Goal: Task Accomplishment & Management: Complete application form

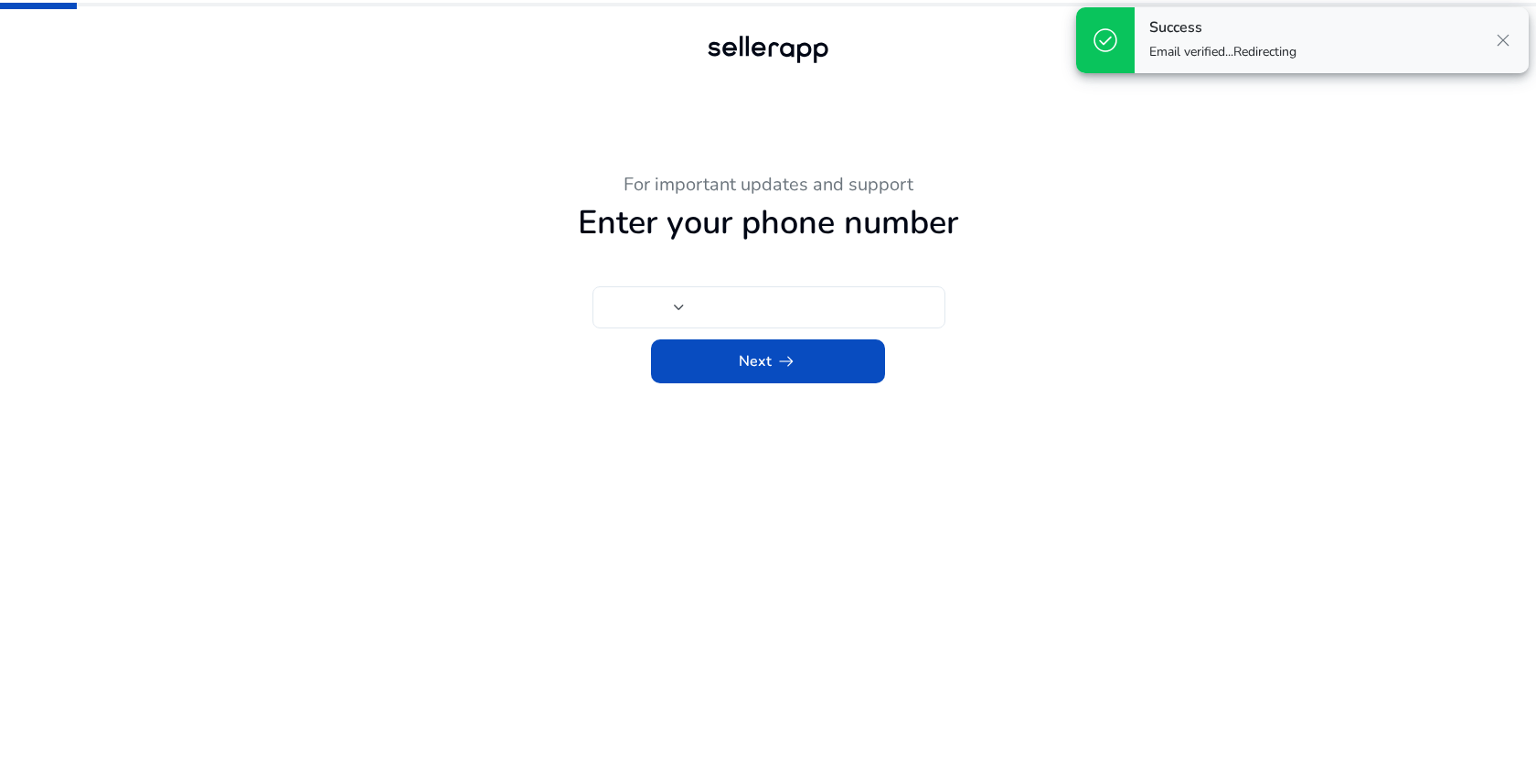
type input "****"
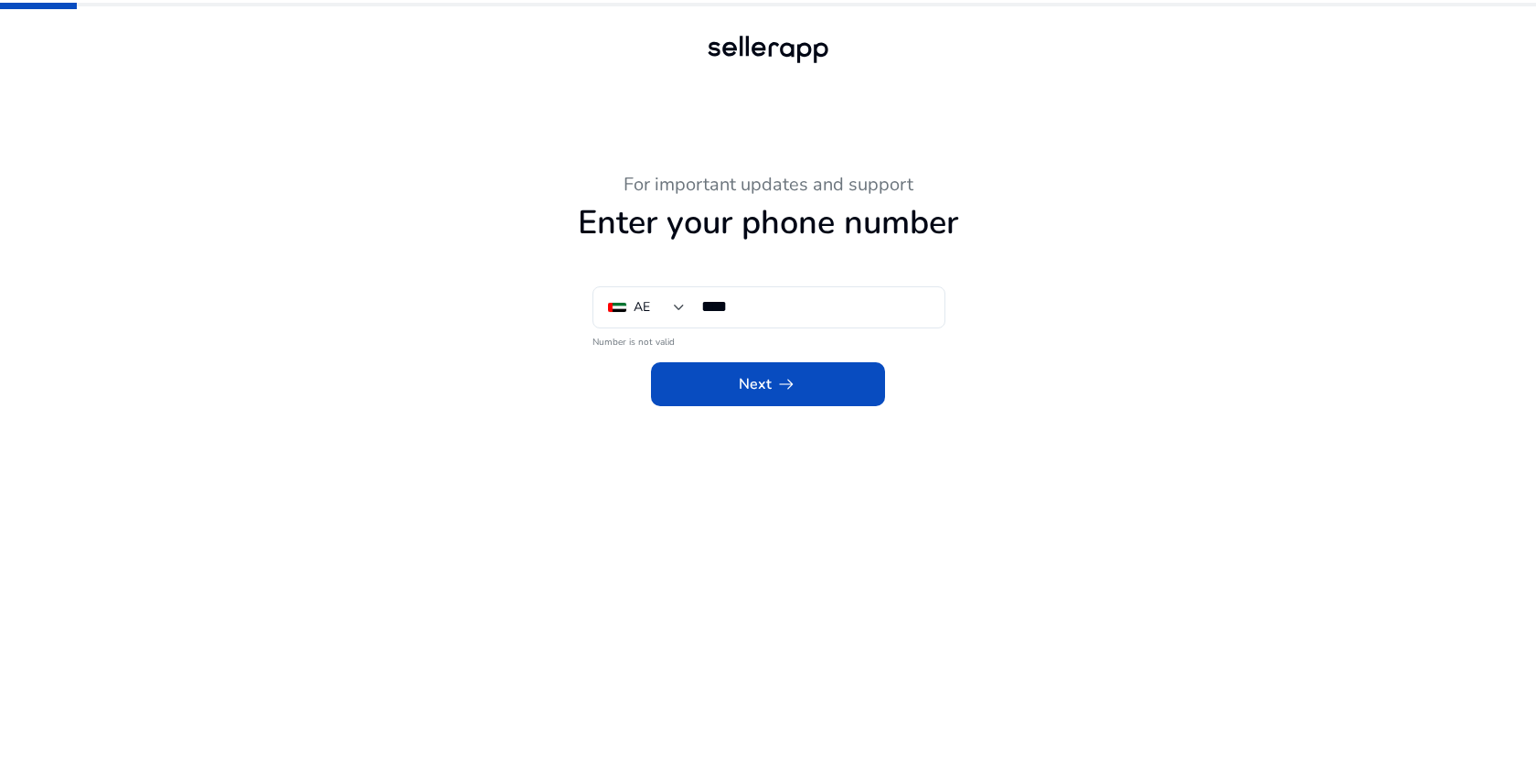
click at [729, 47] on div at bounding box center [768, 49] width 132 height 37
click at [891, 200] on div "For important updates and support Enter your phone number AE **** Number is not…" at bounding box center [768, 289] width 1006 height 232
click at [753, 187] on h3 "For important updates and support" at bounding box center [768, 184] width 1006 height 22
click at [612, 306] on div at bounding box center [616, 308] width 18 height 9
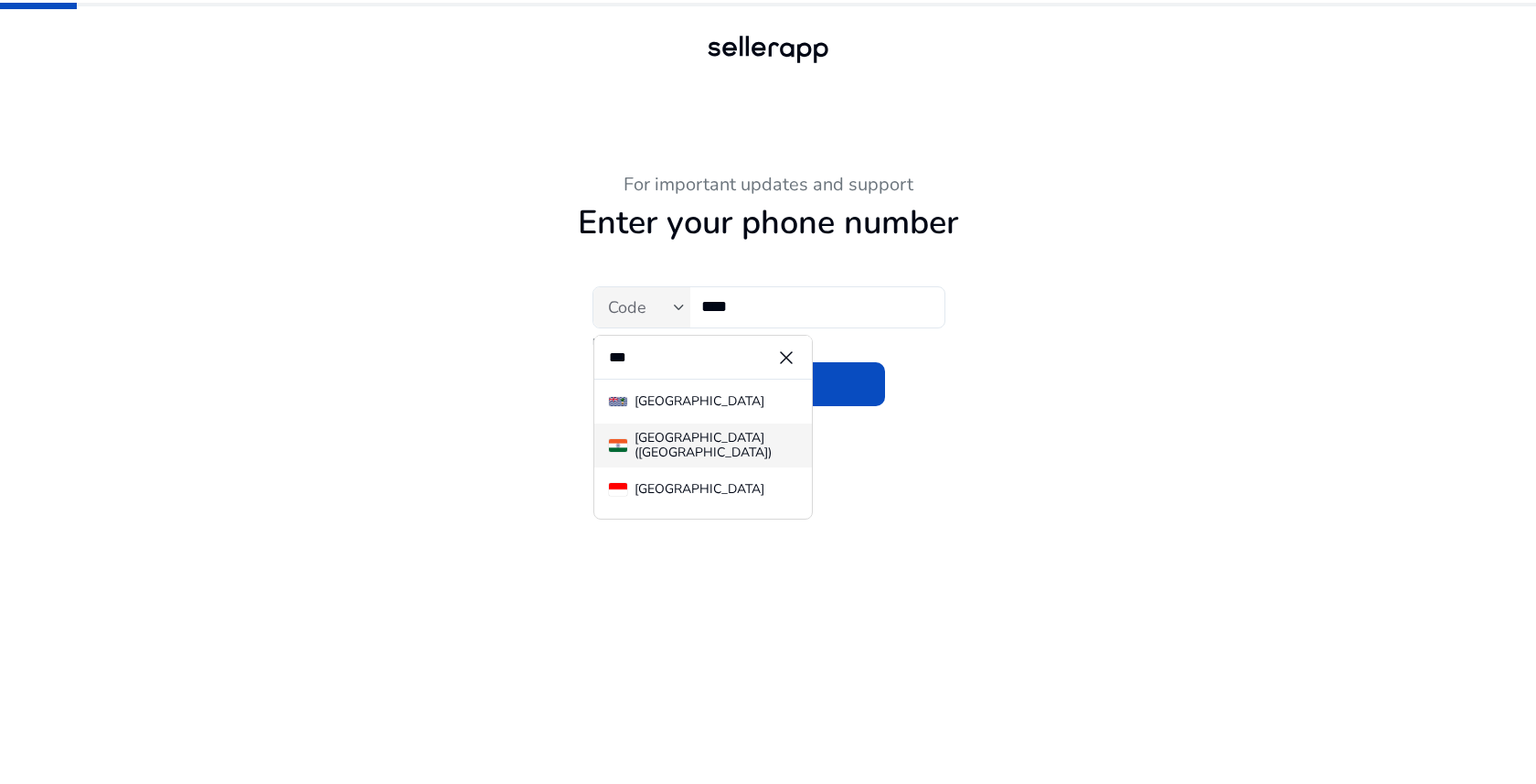
type input "***"
click at [671, 444] on div "[GEOGRAPHIC_DATA] ([GEOGRAPHIC_DATA])" at bounding box center [716, 445] width 163 height 29
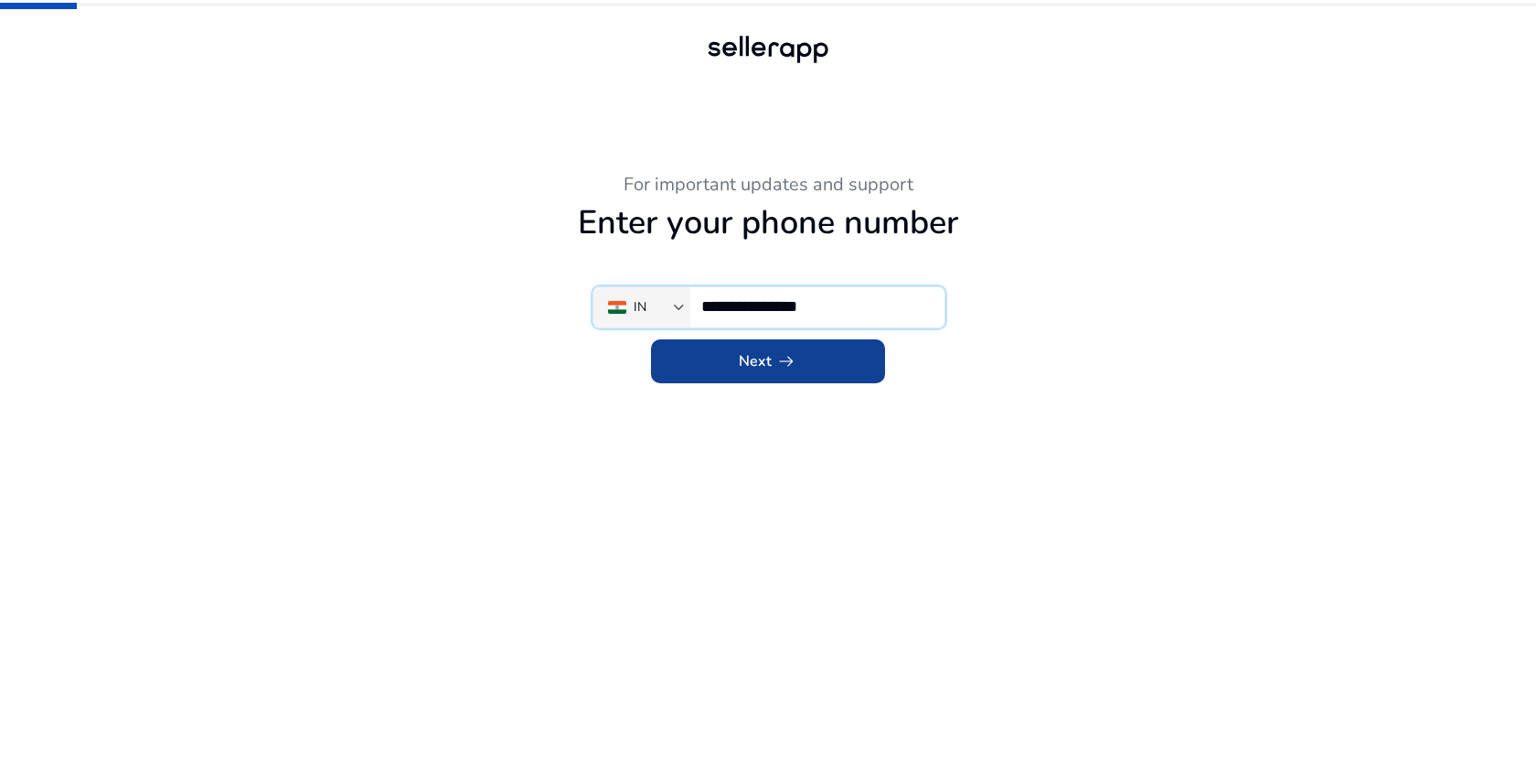
type input "**********"
click at [777, 366] on span "arrow_right_alt" at bounding box center [786, 361] width 22 height 22
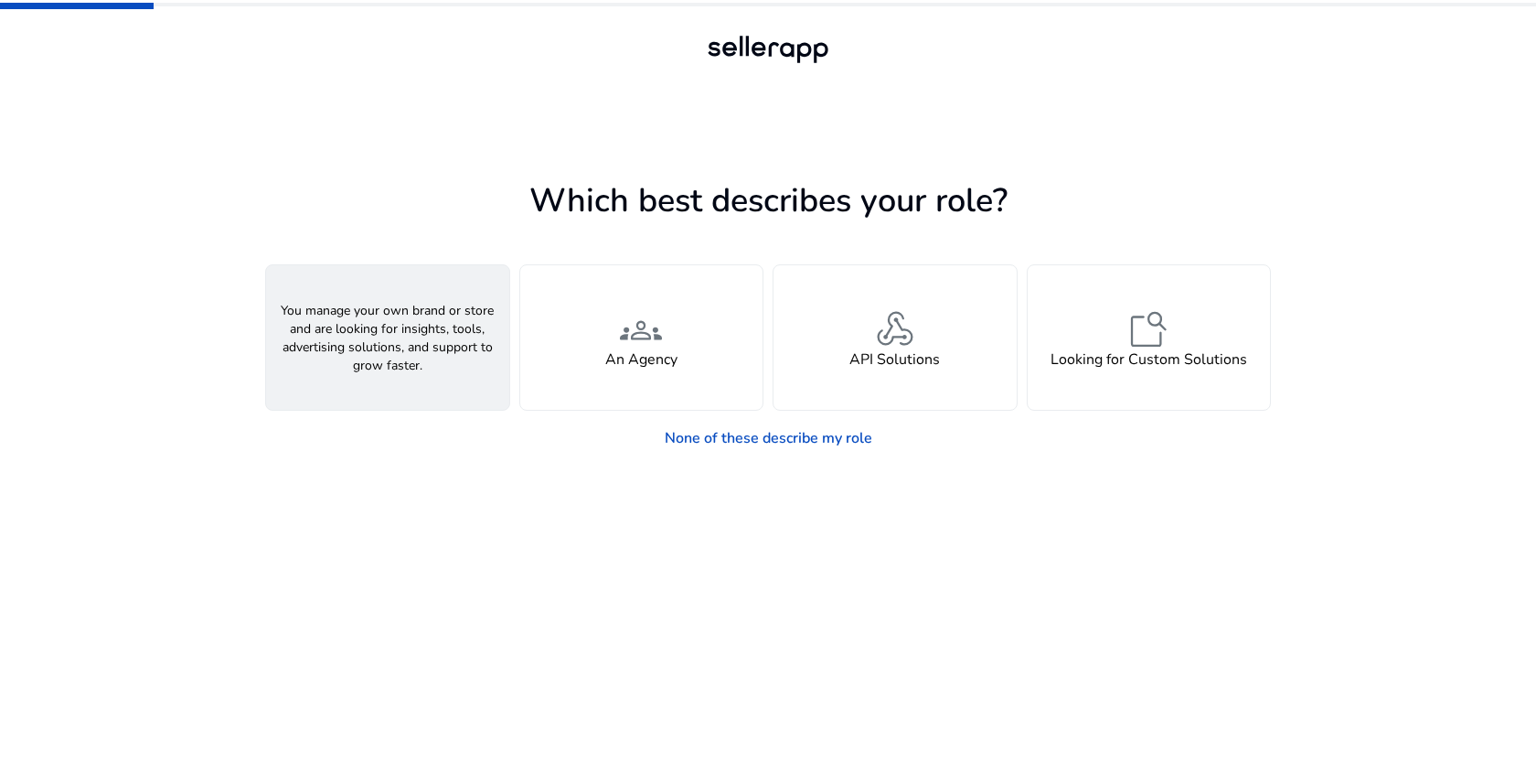
click at [426, 342] on div "person A Seller" at bounding box center [387, 337] width 243 height 145
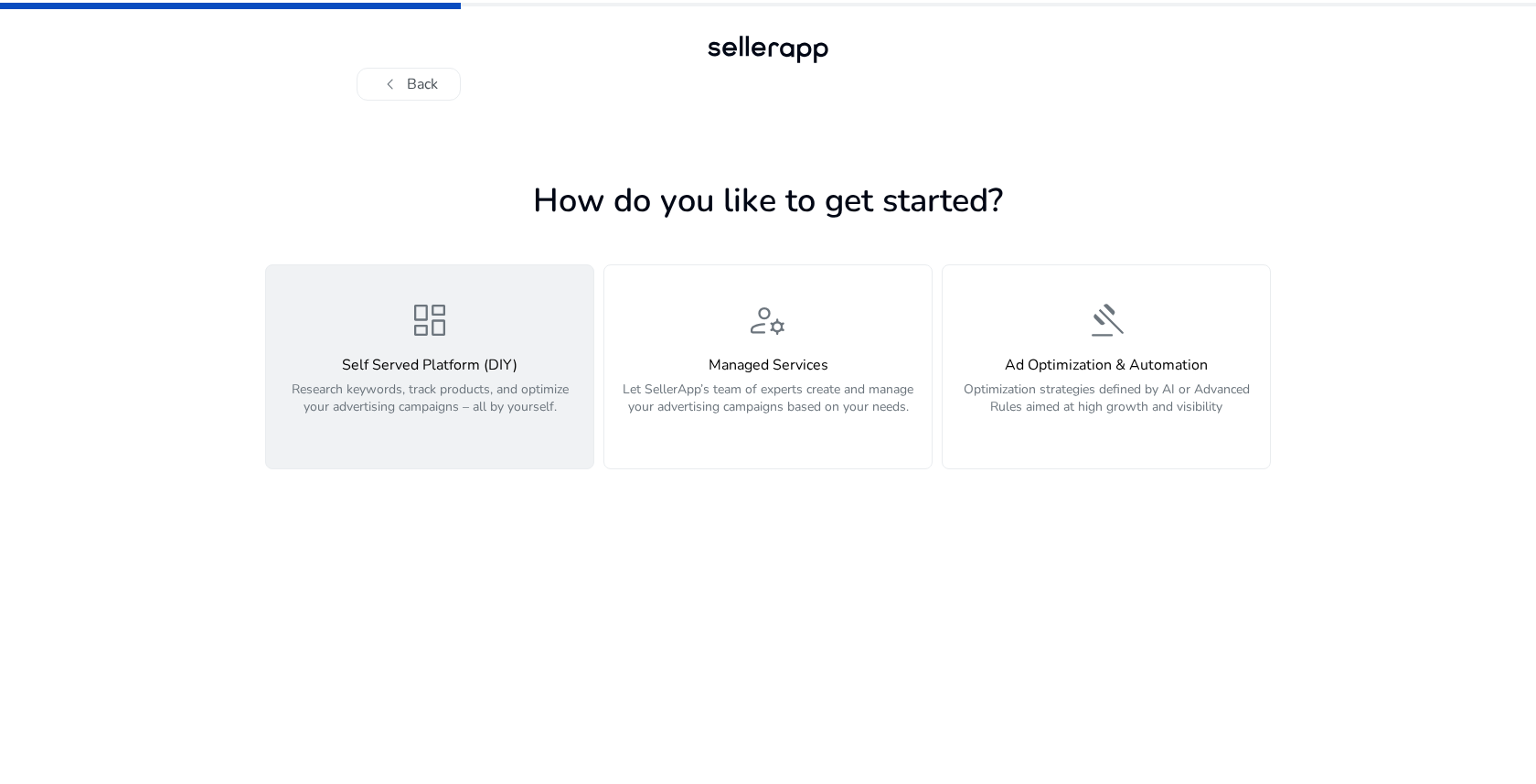
click at [455, 385] on p "Research keywords, track products, and optimize your advertising campaigns – al…" at bounding box center [430, 408] width 306 height 55
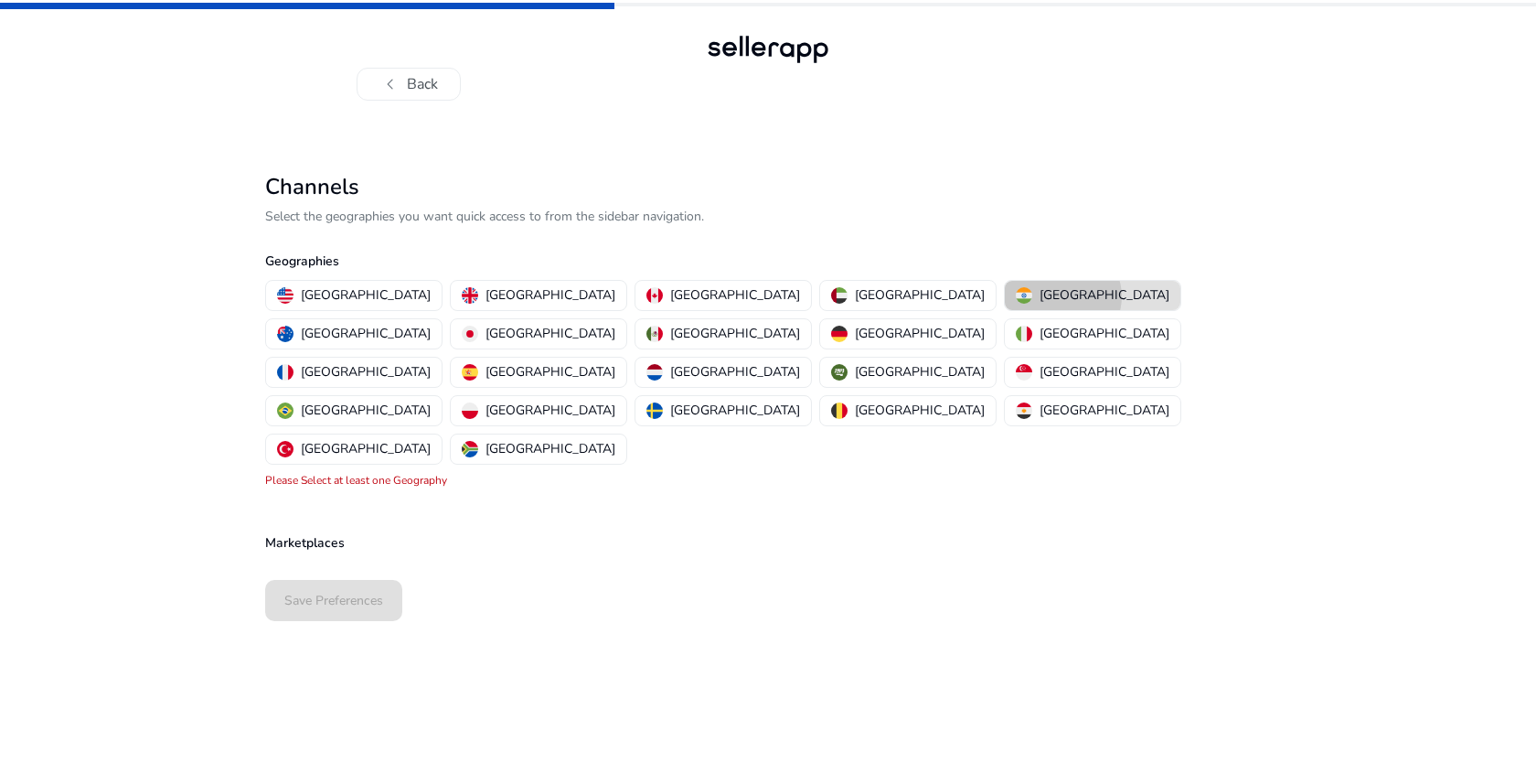
click at [1040, 296] on p "[GEOGRAPHIC_DATA]" at bounding box center [1104, 294] width 130 height 19
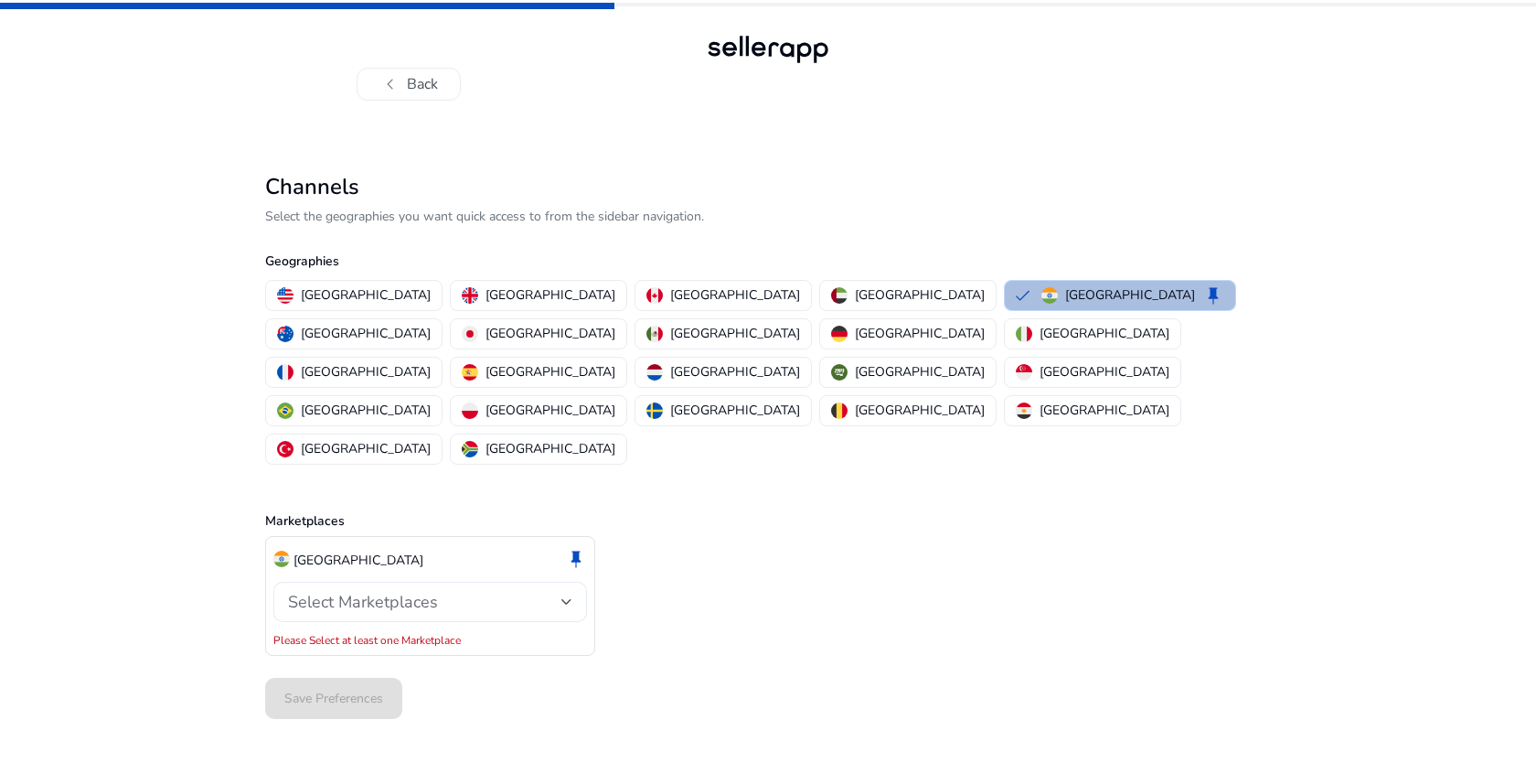
click at [381, 591] on span "Select Marketplaces" at bounding box center [363, 601] width 150 height 22
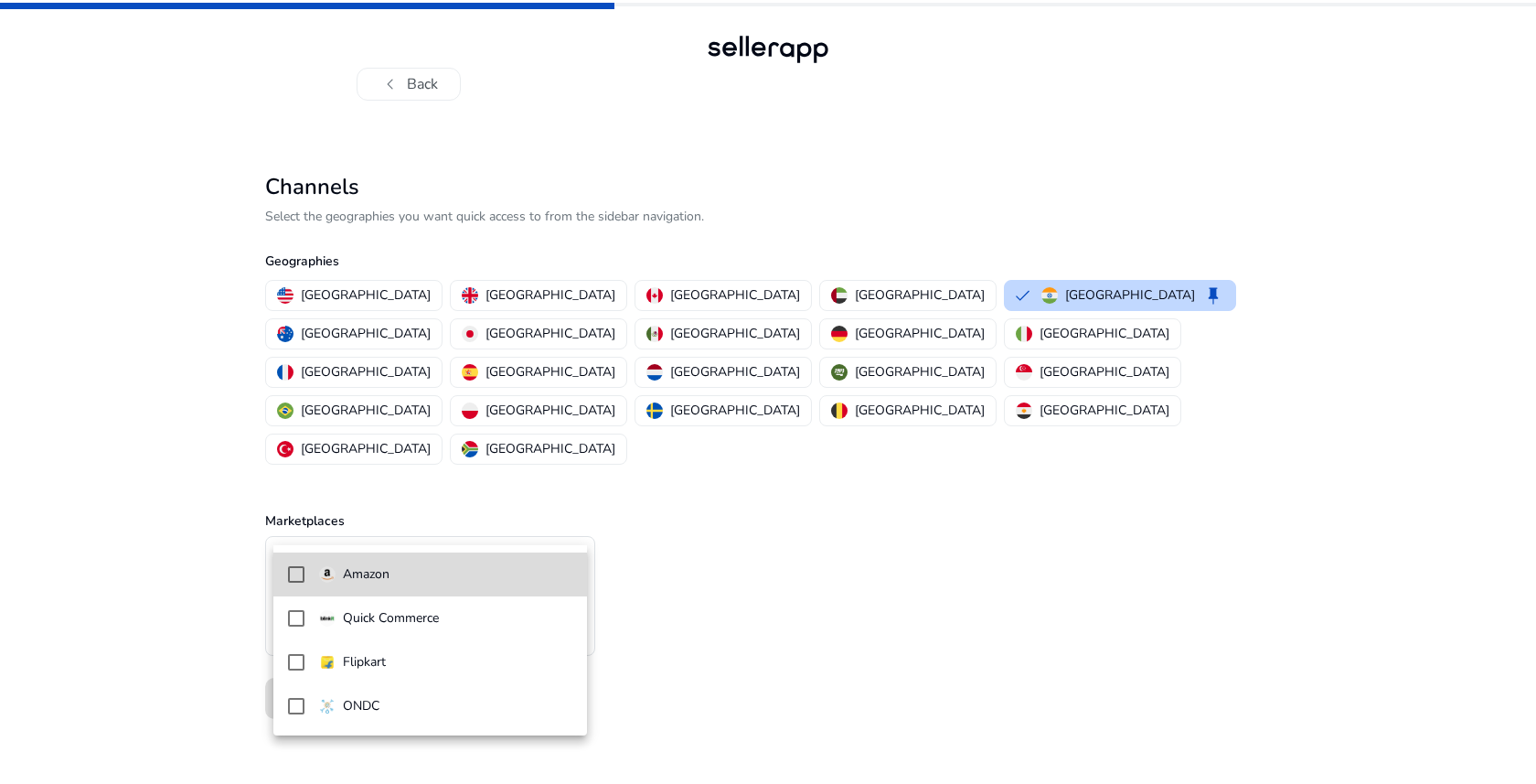
click at [303, 572] on mat-pseudo-checkbox at bounding box center [295, 574] width 16 height 16
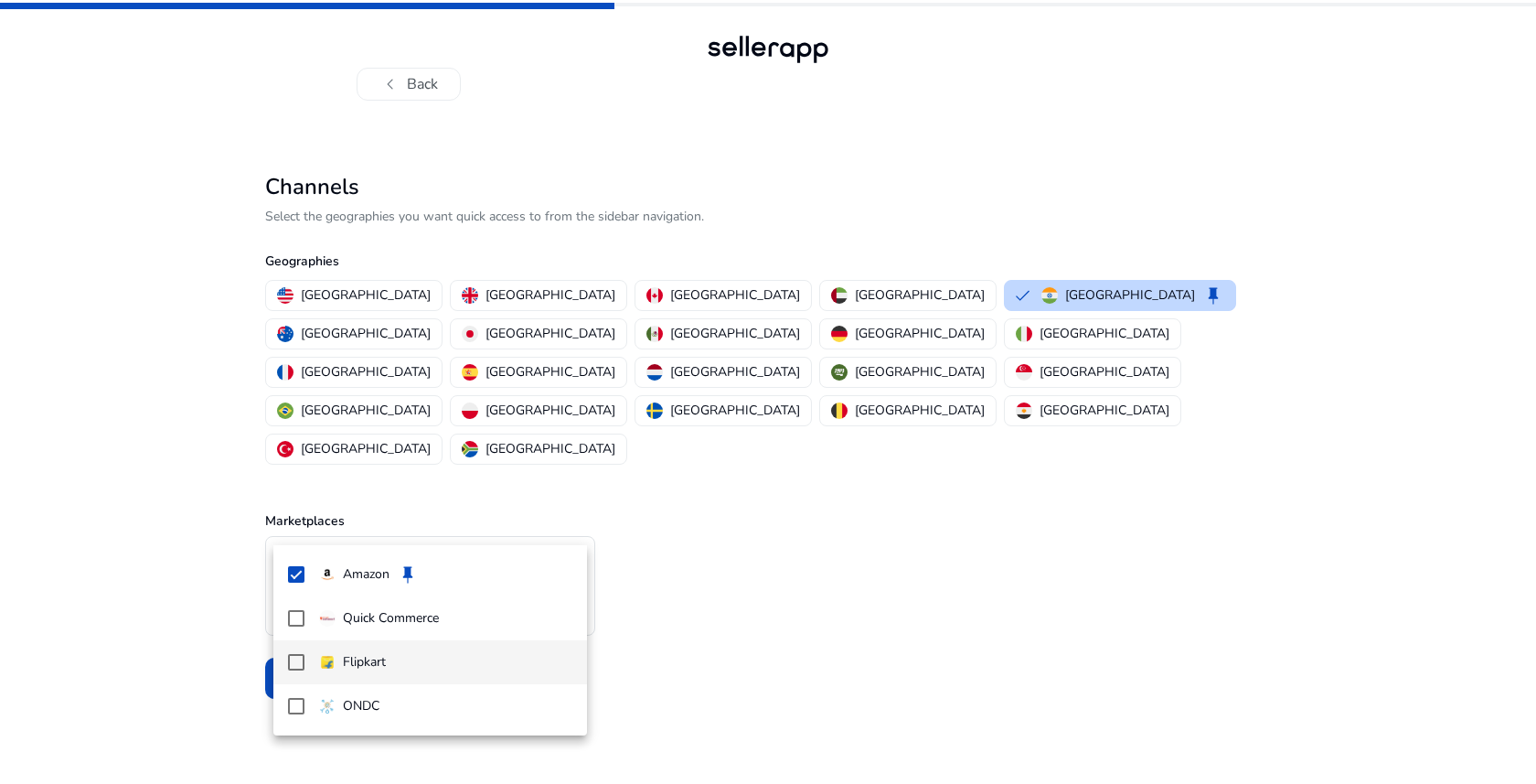
click at [296, 661] on mat-pseudo-checkbox at bounding box center [295, 661] width 16 height 16
click at [132, 652] on div at bounding box center [768, 392] width 1536 height 784
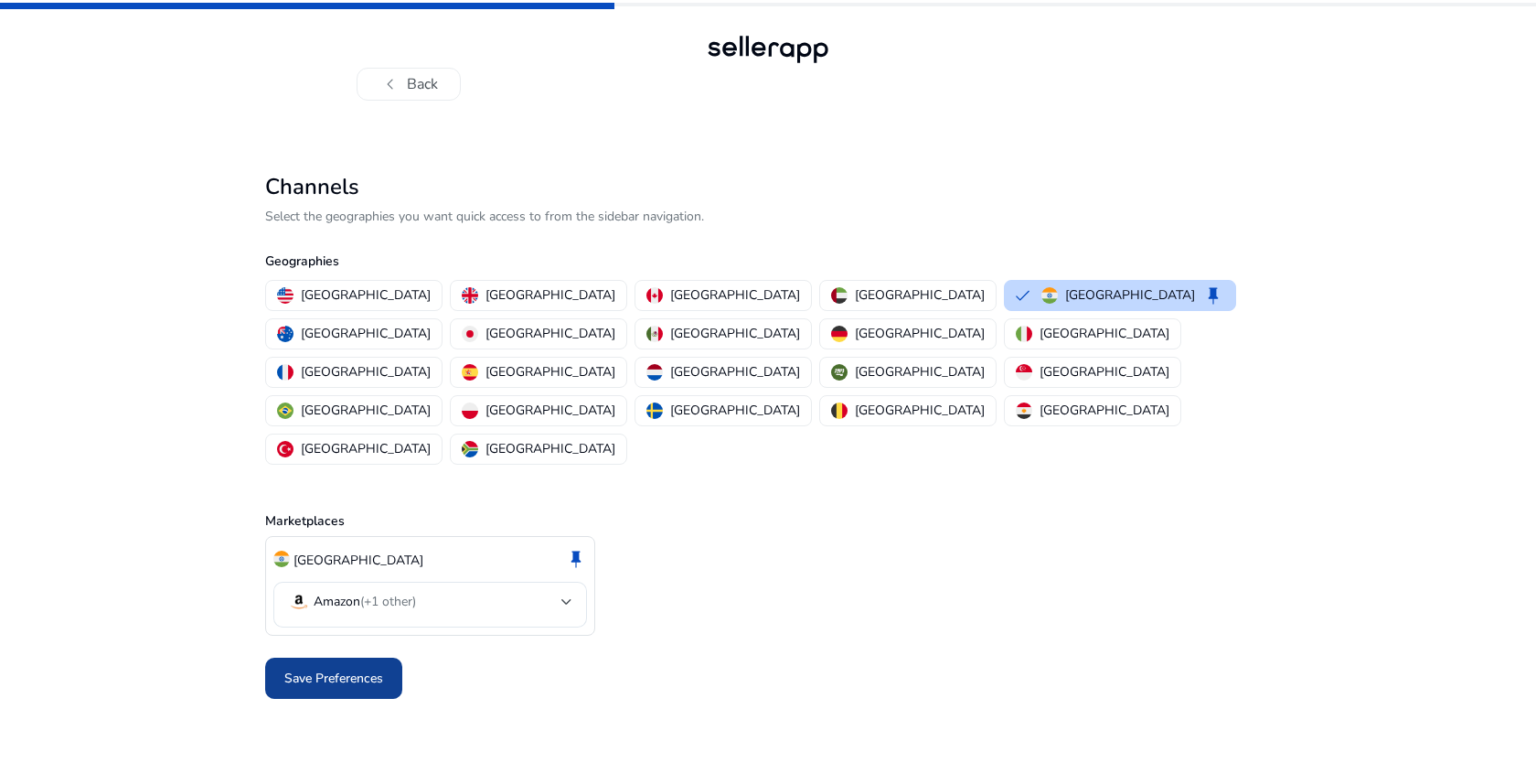
click at [321, 668] on span "Save Preferences" at bounding box center [333, 678] width 98 height 19
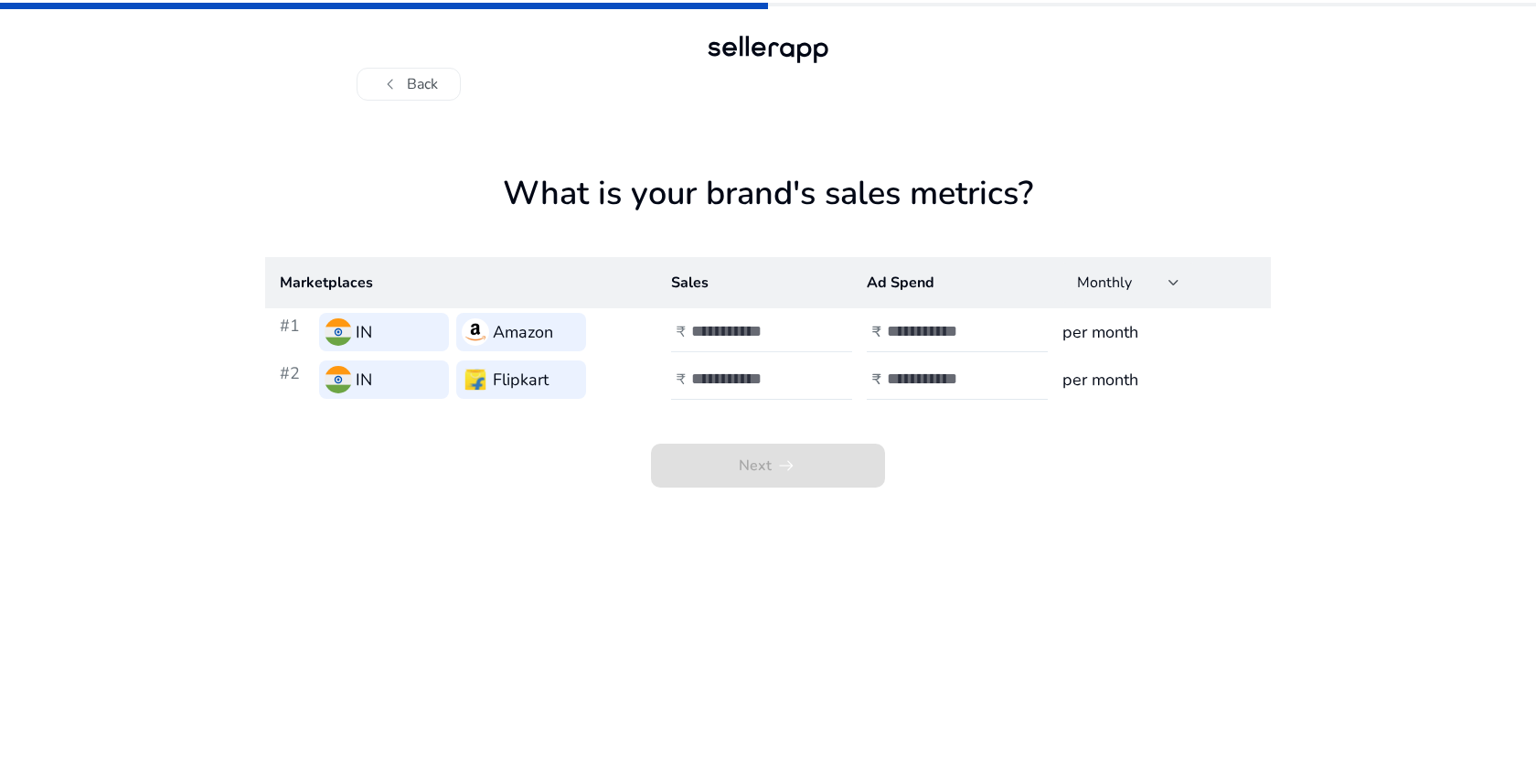
click at [708, 326] on input "number" at bounding box center [753, 330] width 123 height 20
type input "****"
click at [940, 330] on input "number" at bounding box center [949, 330] width 123 height 20
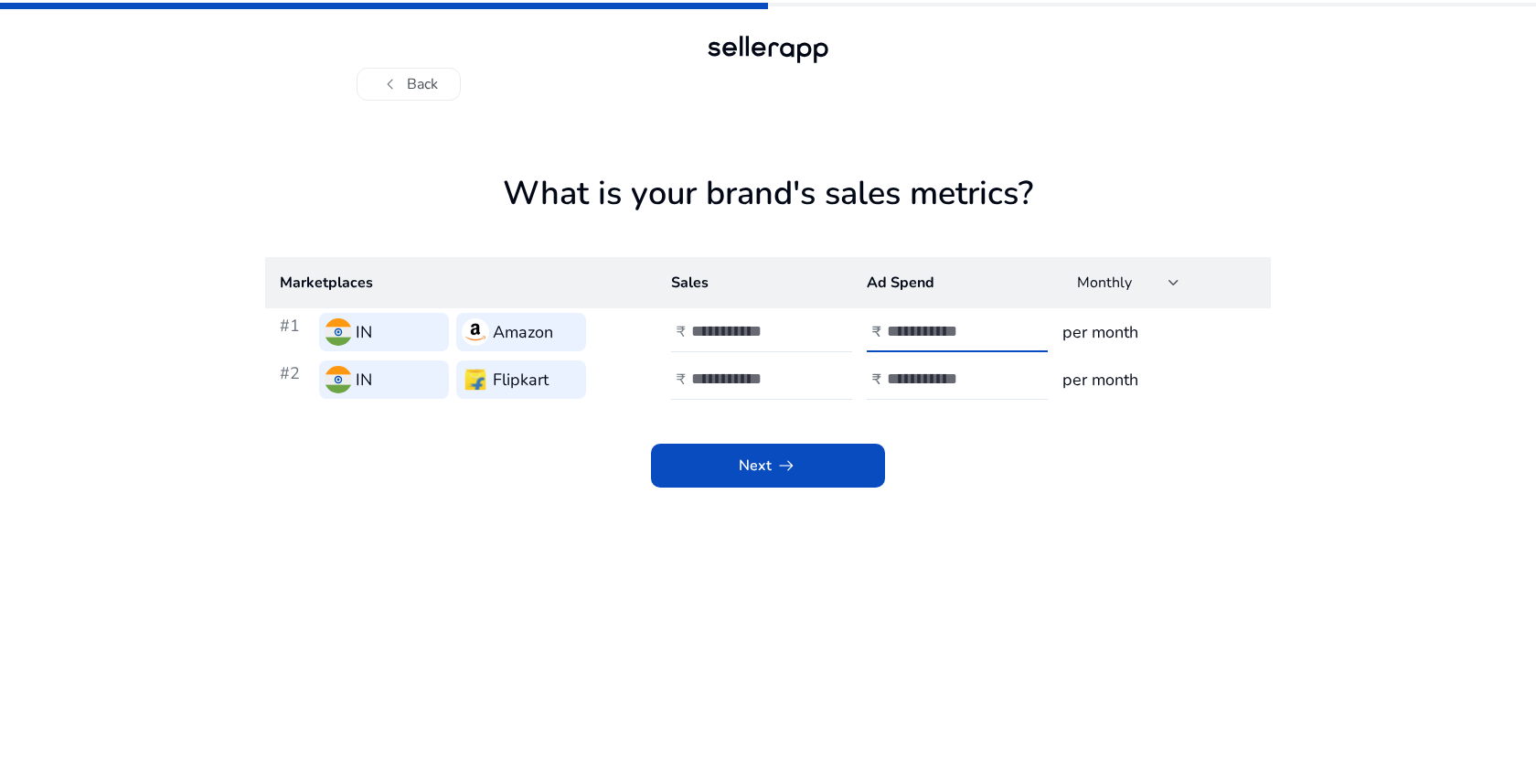
type input "****"
click at [997, 516] on app-sales-metrics "What is your brand's sales metrics? Marketplaces Sales Ad Spend Monthly #1 IN A…" at bounding box center [768, 478] width 1006 height 610
click at [1122, 328] on h3 "per month" at bounding box center [1159, 331] width 194 height 26
click at [1083, 443] on div "Next arrow_right_alt" at bounding box center [768, 445] width 1006 height 84
click at [714, 376] on input "number" at bounding box center [753, 378] width 123 height 20
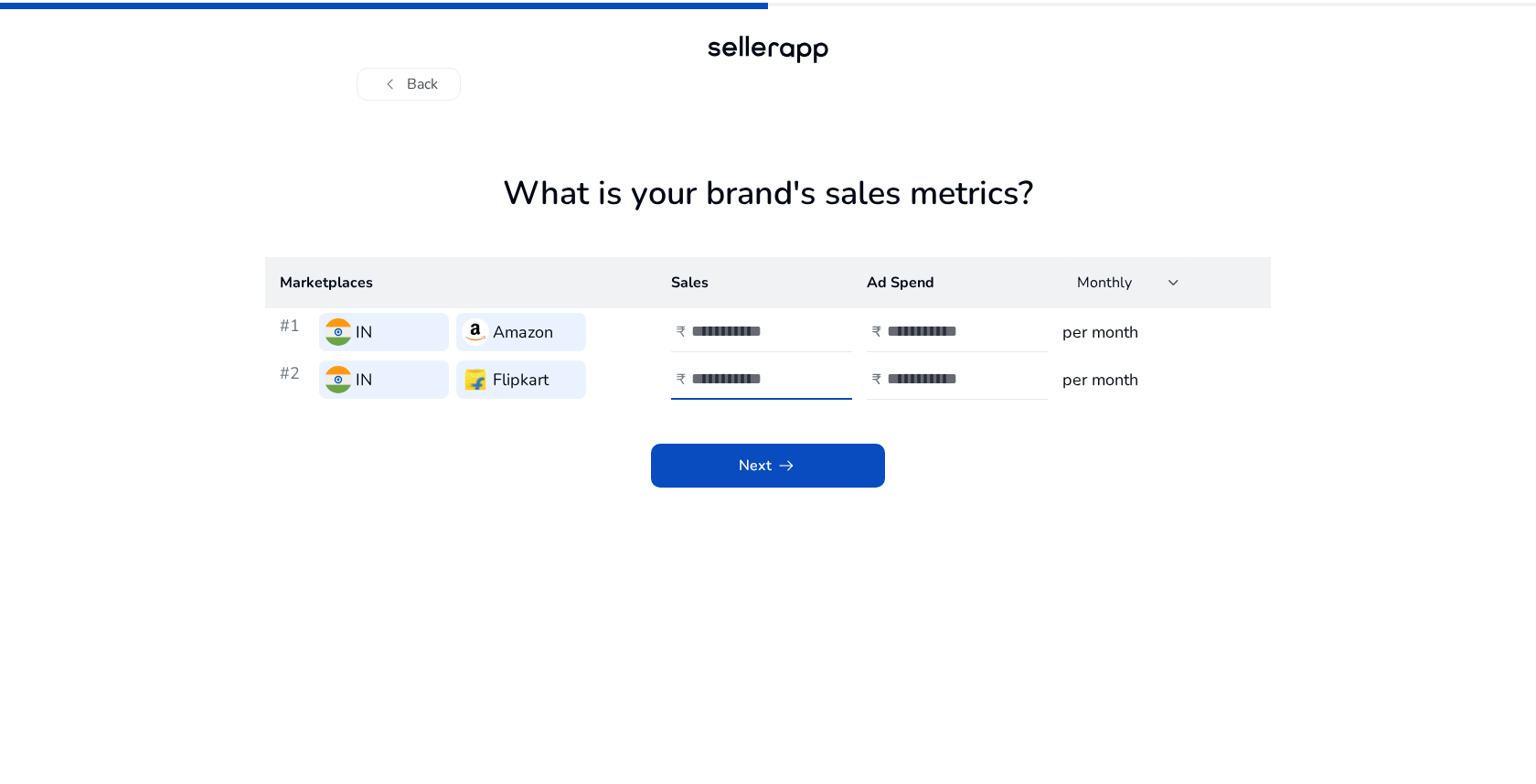
type input "****"
click at [960, 378] on input "number" at bounding box center [949, 378] width 123 height 20
type input "****"
drag, startPoint x: 982, startPoint y: 625, endPoint x: 916, endPoint y: 592, distance: 73.8
click at [982, 625] on app-sales-metrics "What is your brand's sales metrics? Marketplaces Sales Ad Spend Monthly #1 IN A…" at bounding box center [768, 478] width 1006 height 610
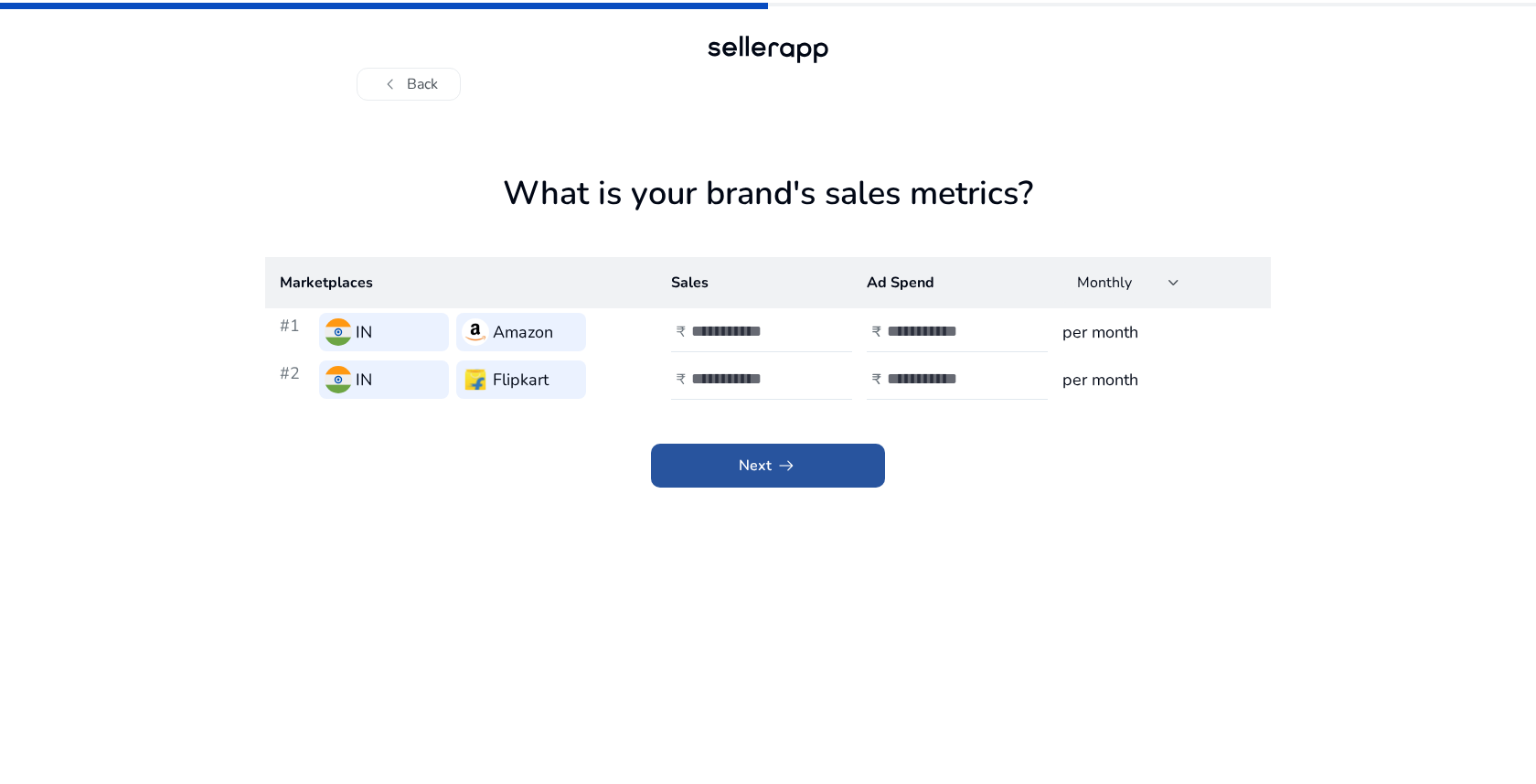
click at [781, 473] on span "arrow_right_alt" at bounding box center [786, 465] width 22 height 22
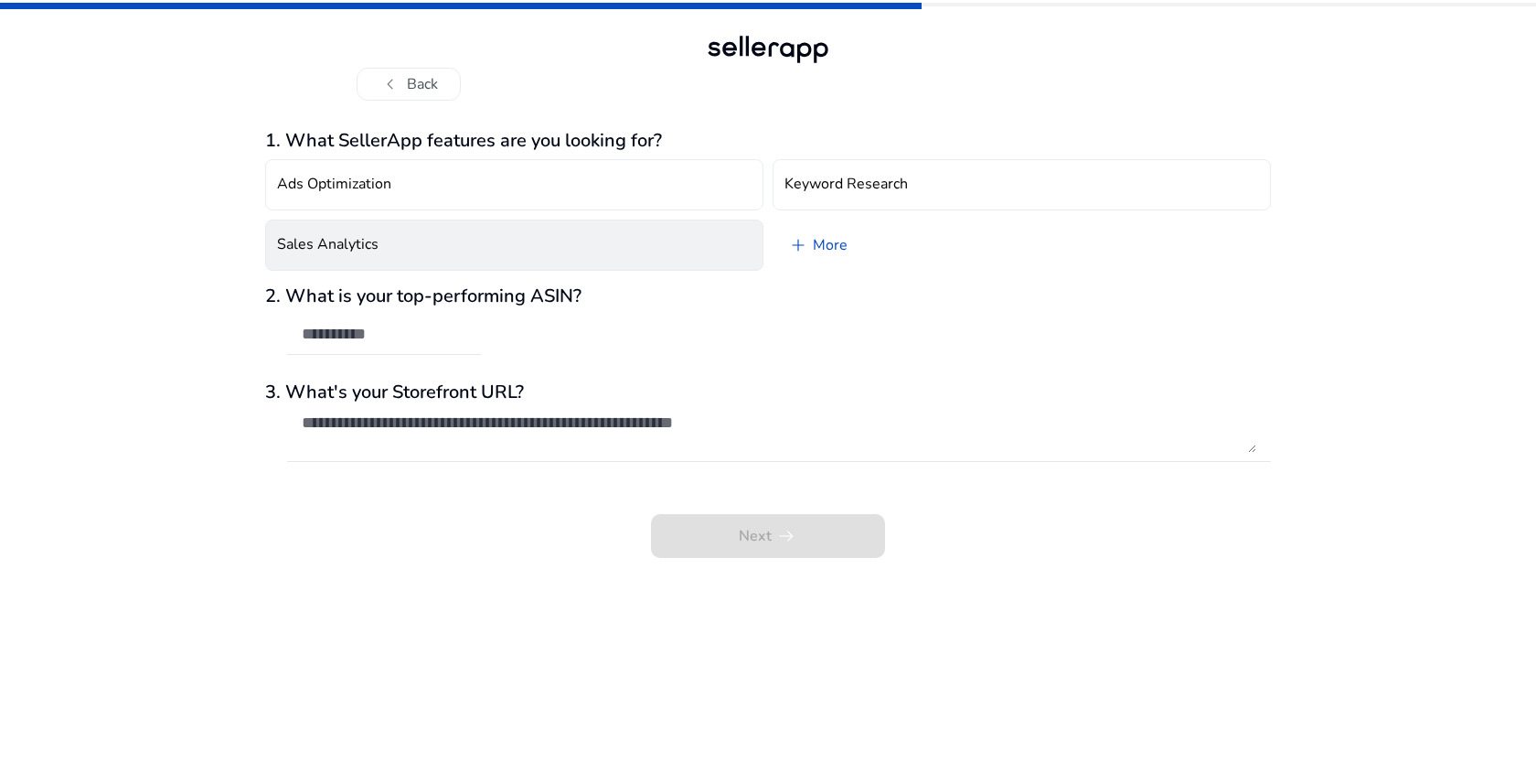
click at [299, 242] on h4 "Sales Analytics" at bounding box center [328, 244] width 101 height 17
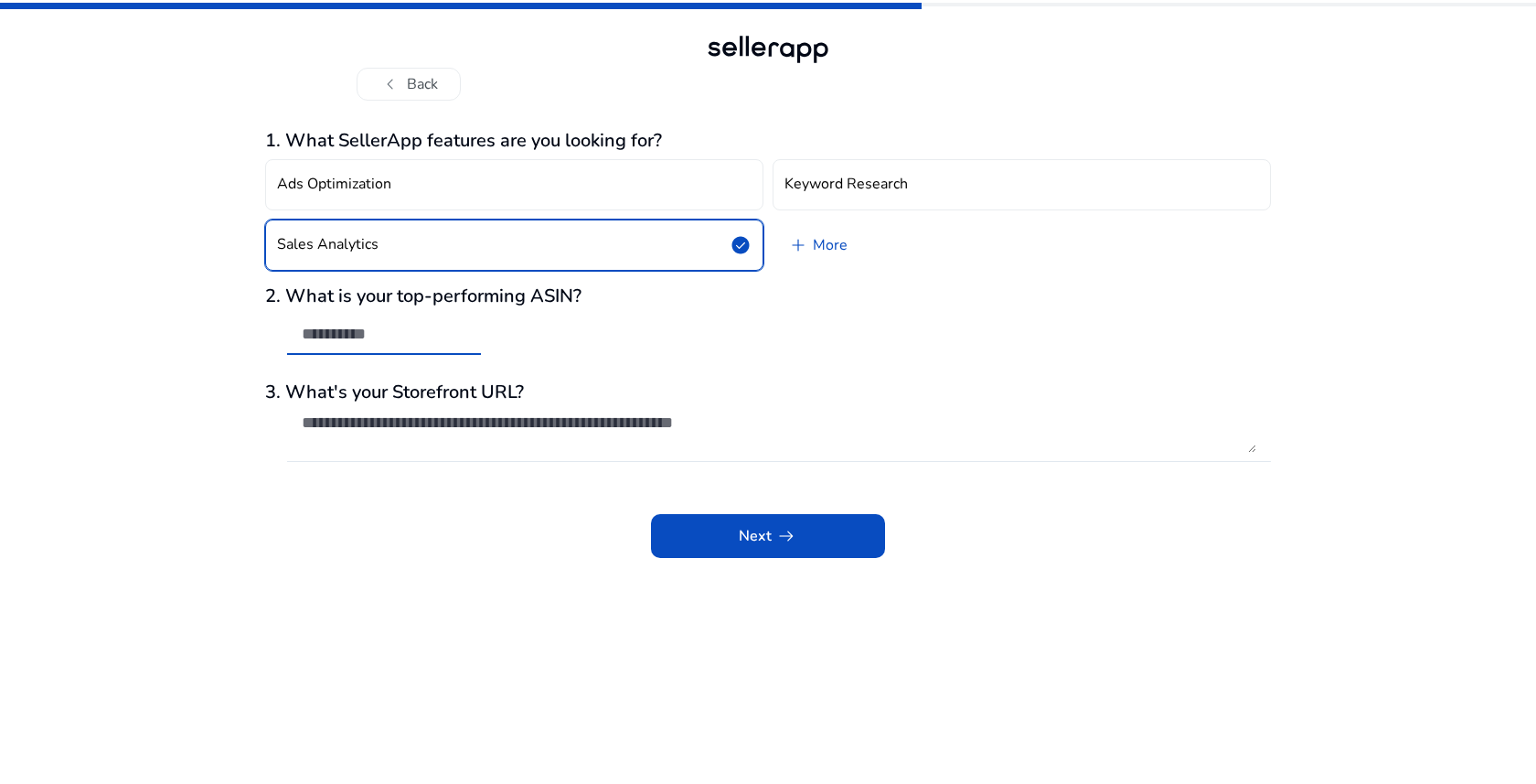
click at [412, 335] on input "text" at bounding box center [384, 333] width 165 height 20
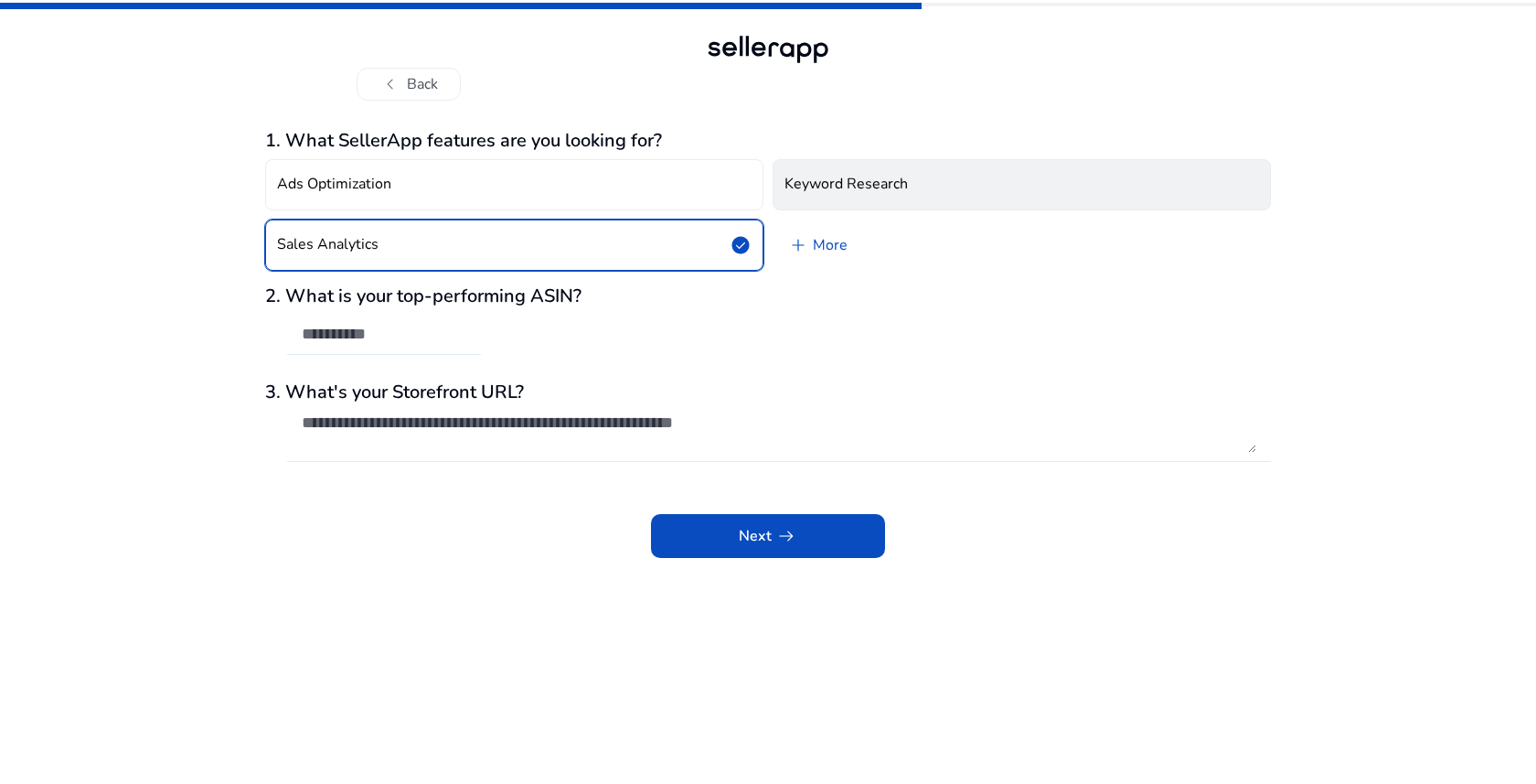
click at [826, 196] on button "Keyword Research" at bounding box center [1022, 185] width 498 height 51
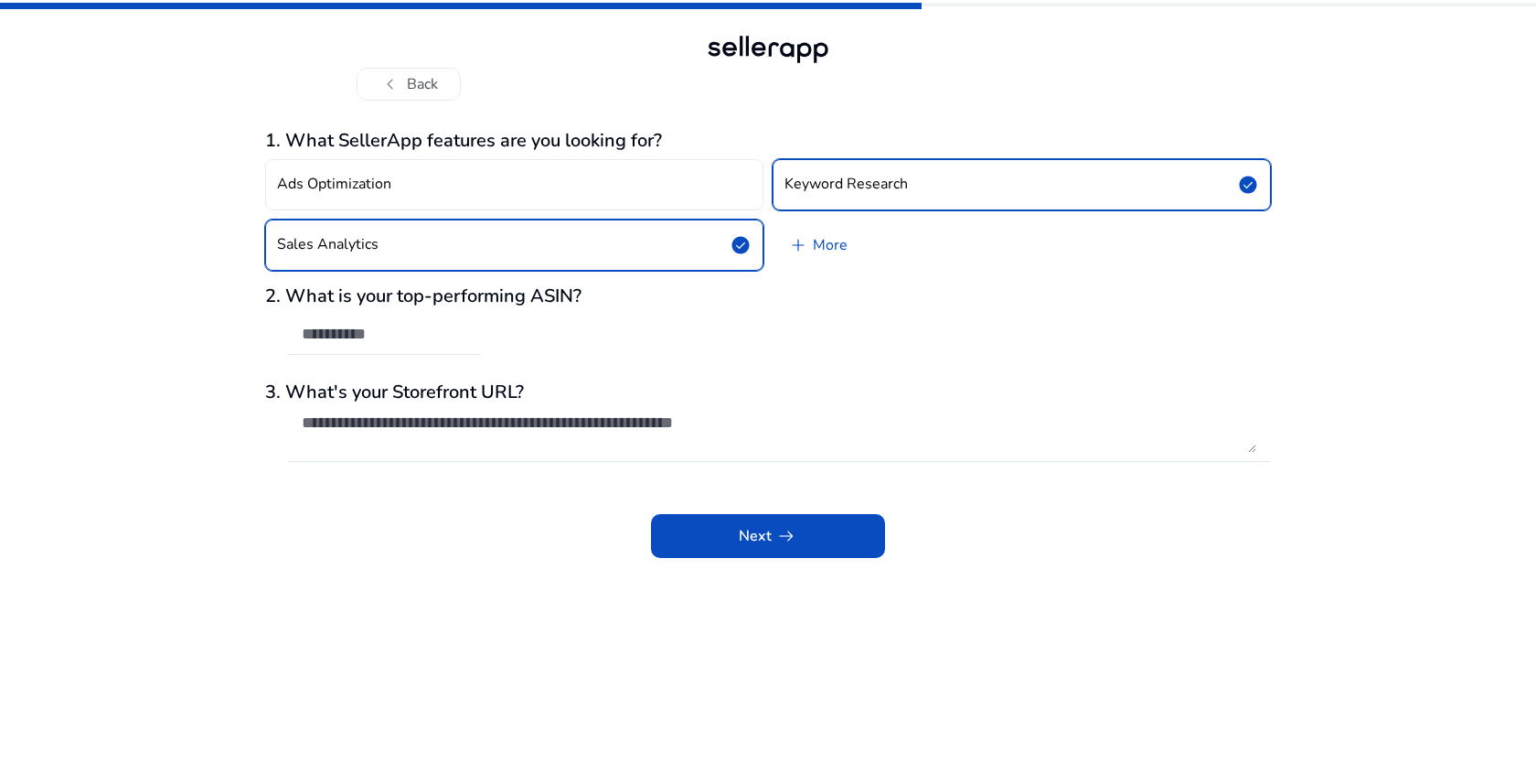
click at [691, 256] on button "Sales Analytics check_circle" at bounding box center [514, 245] width 498 height 51
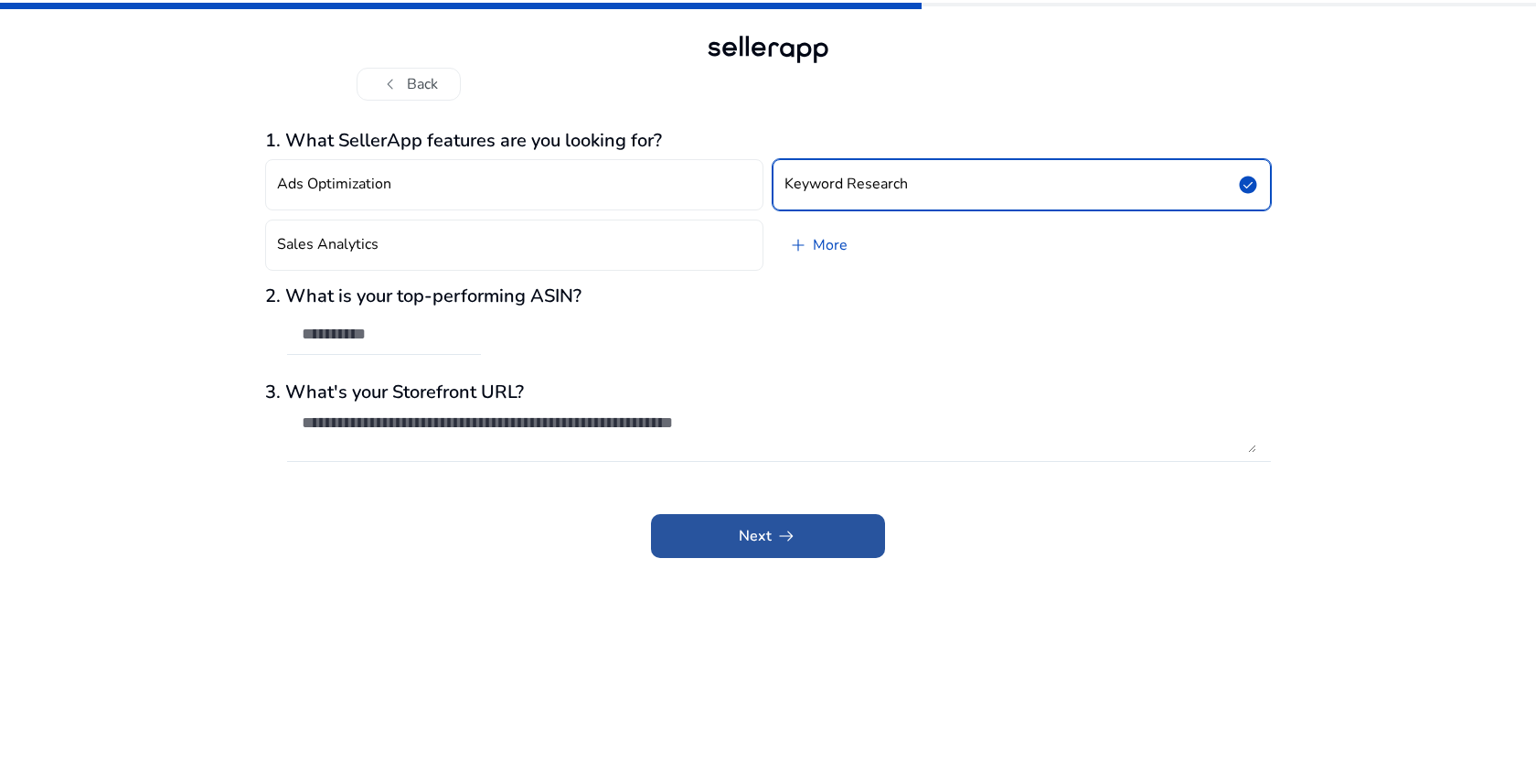
click at [731, 529] on span at bounding box center [768, 536] width 234 height 44
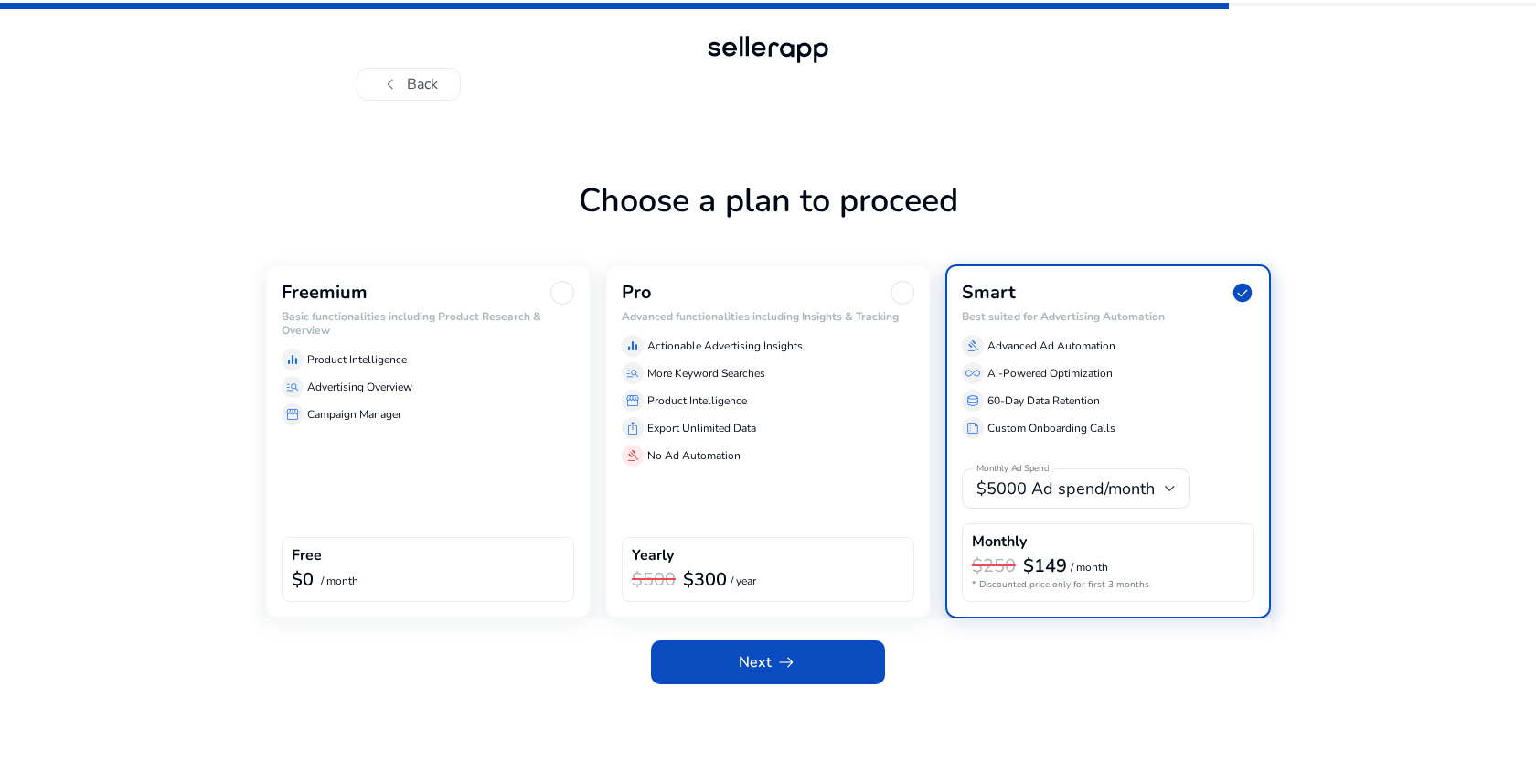
click at [415, 400] on div "equalizer Product Intelligence manage_search Advertising Overview storefront Ca…" at bounding box center [427, 383] width 293 height 84
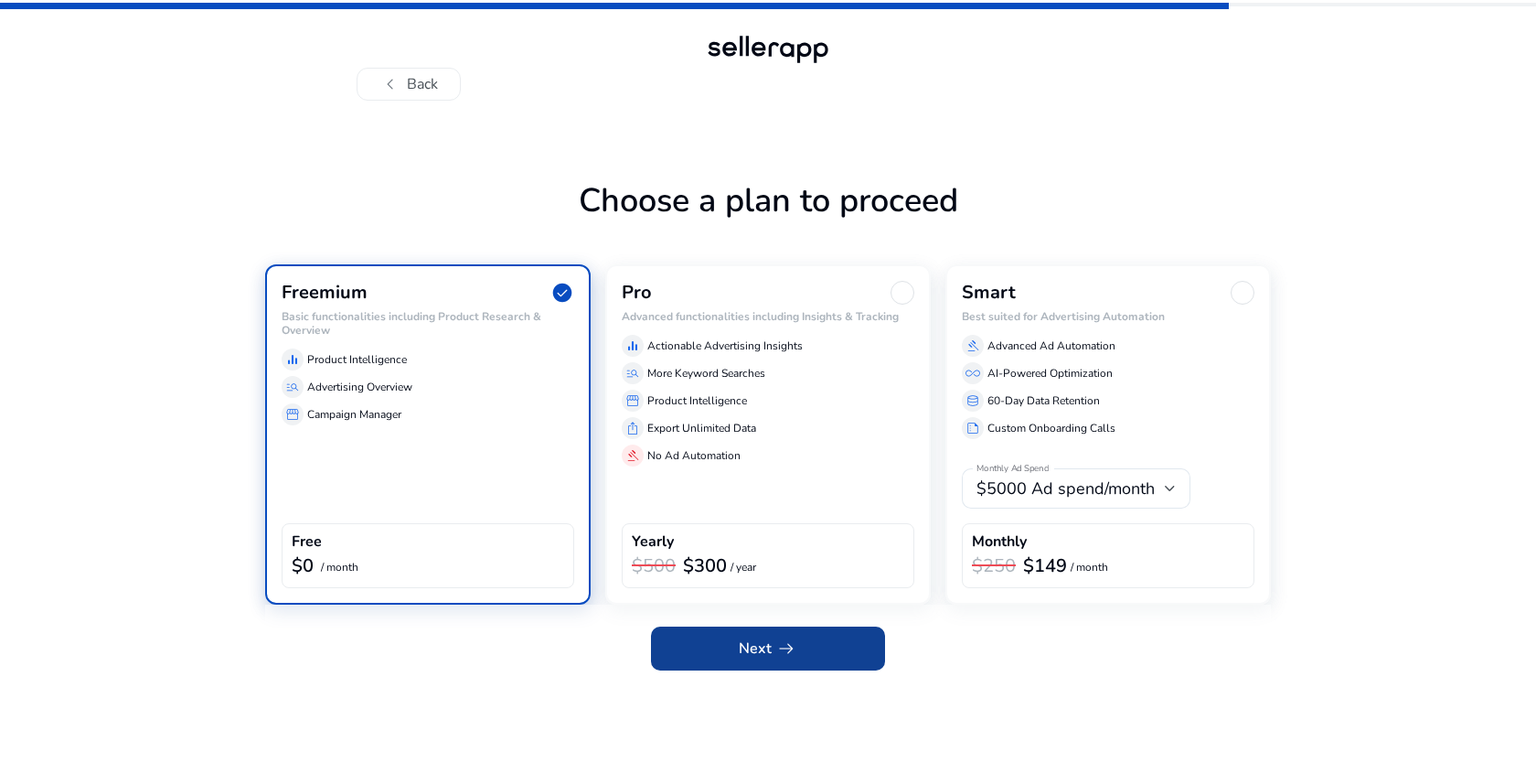
click at [786, 651] on span "arrow_right_alt" at bounding box center [786, 648] width 22 height 22
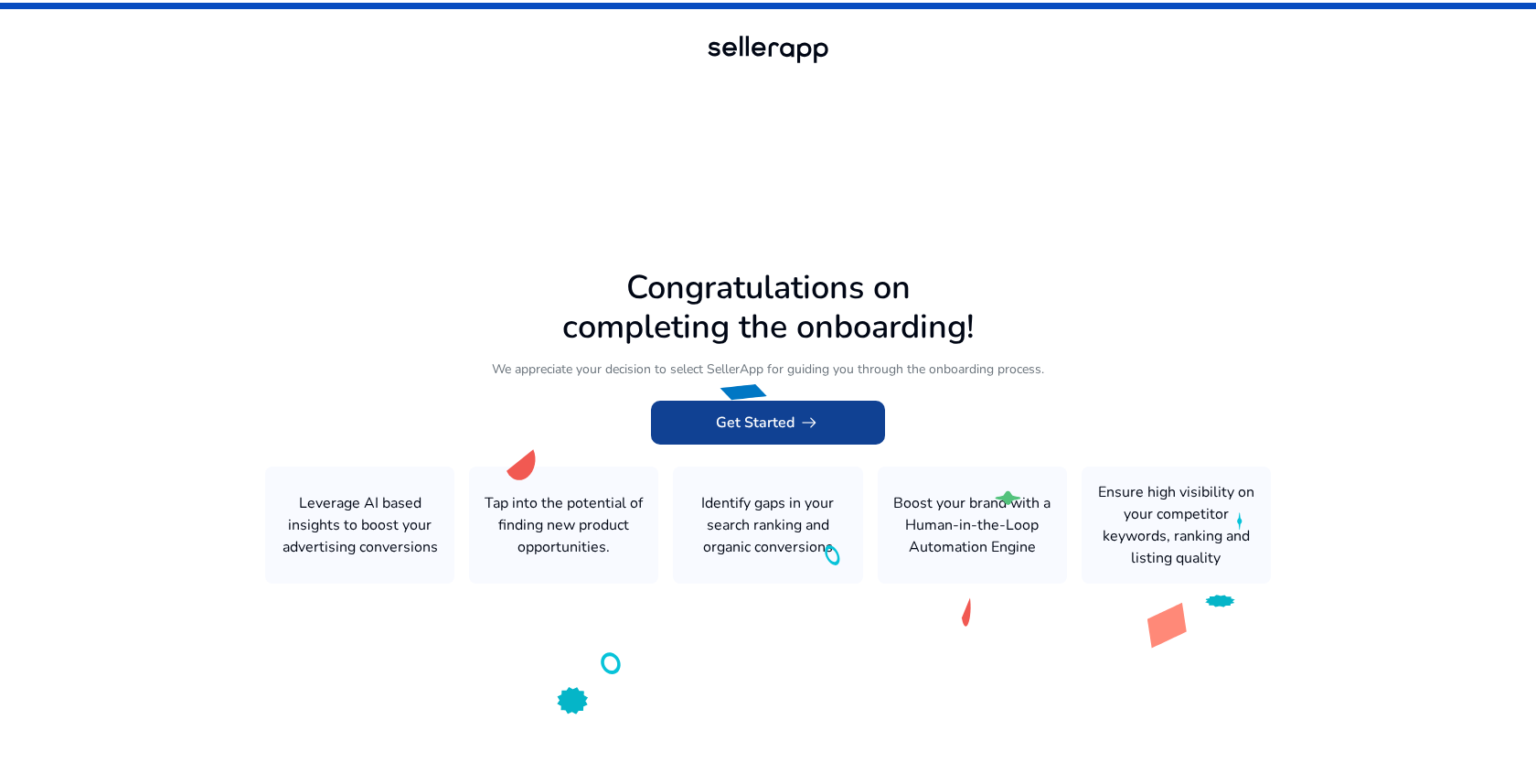
click at [730, 426] on span "Get Started arrow_right_alt" at bounding box center [768, 422] width 104 height 22
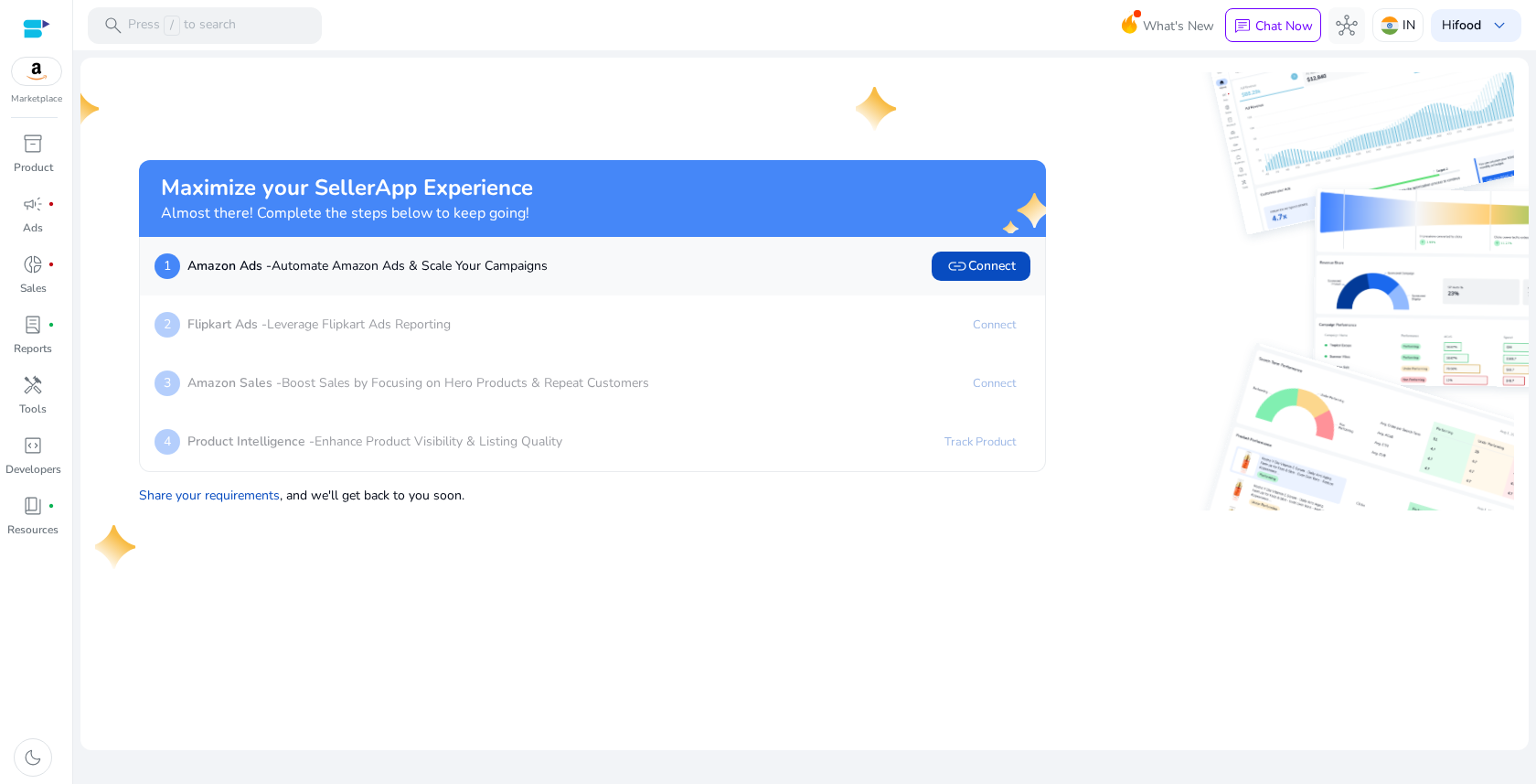
click at [28, 65] on img at bounding box center [37, 71] width 49 height 27
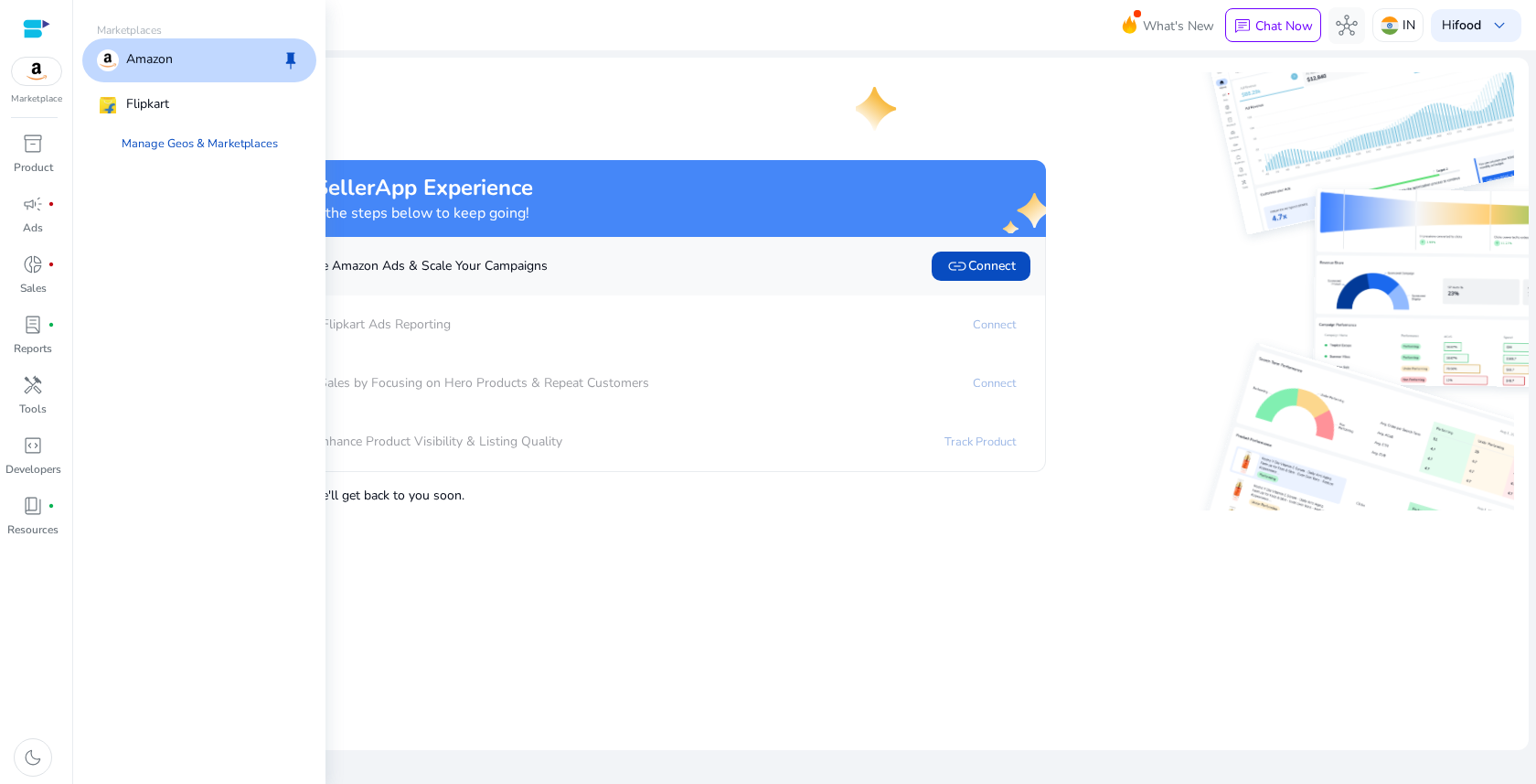
click at [160, 63] on p "Amazon" at bounding box center [149, 60] width 46 height 22
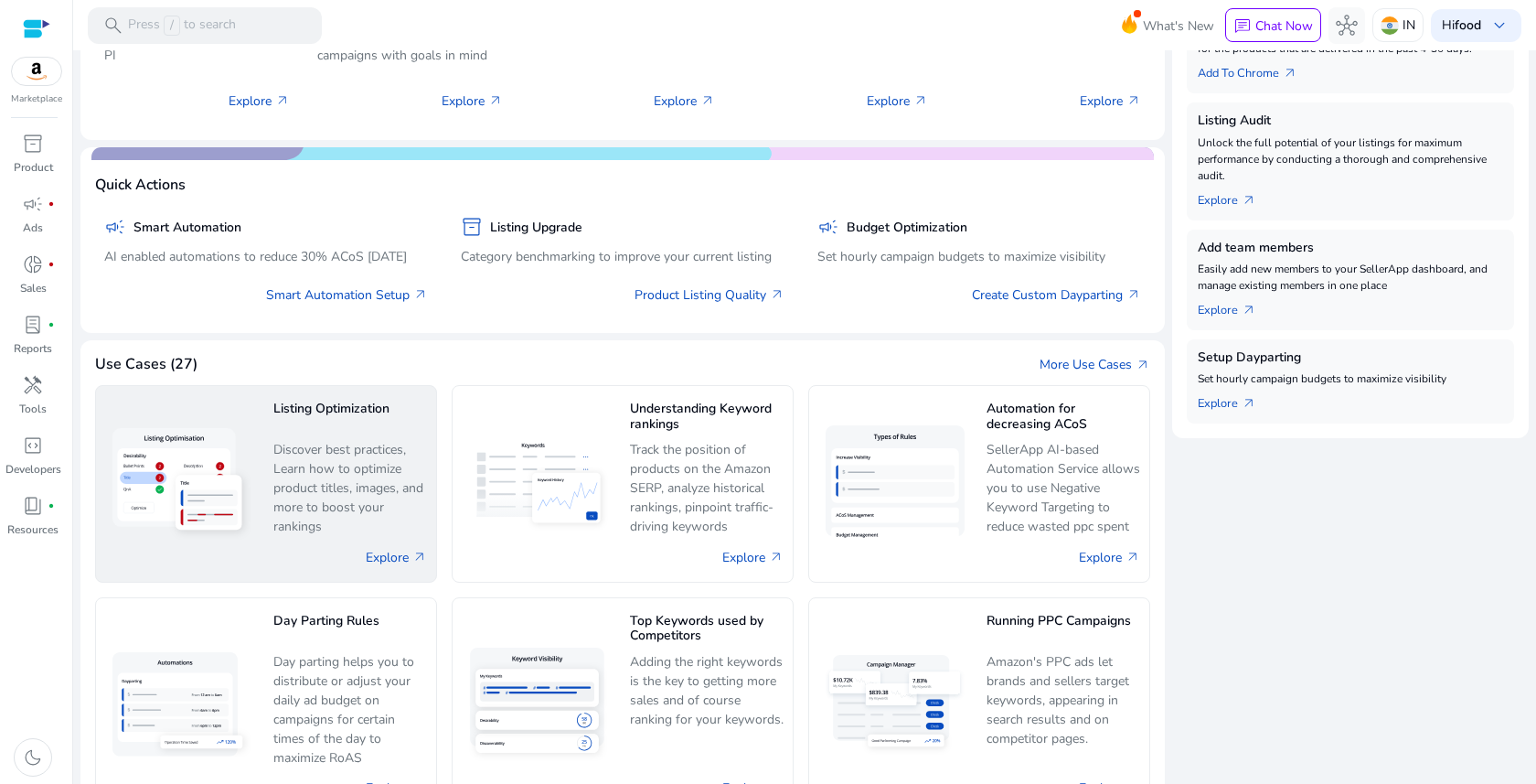
scroll to position [484, 0]
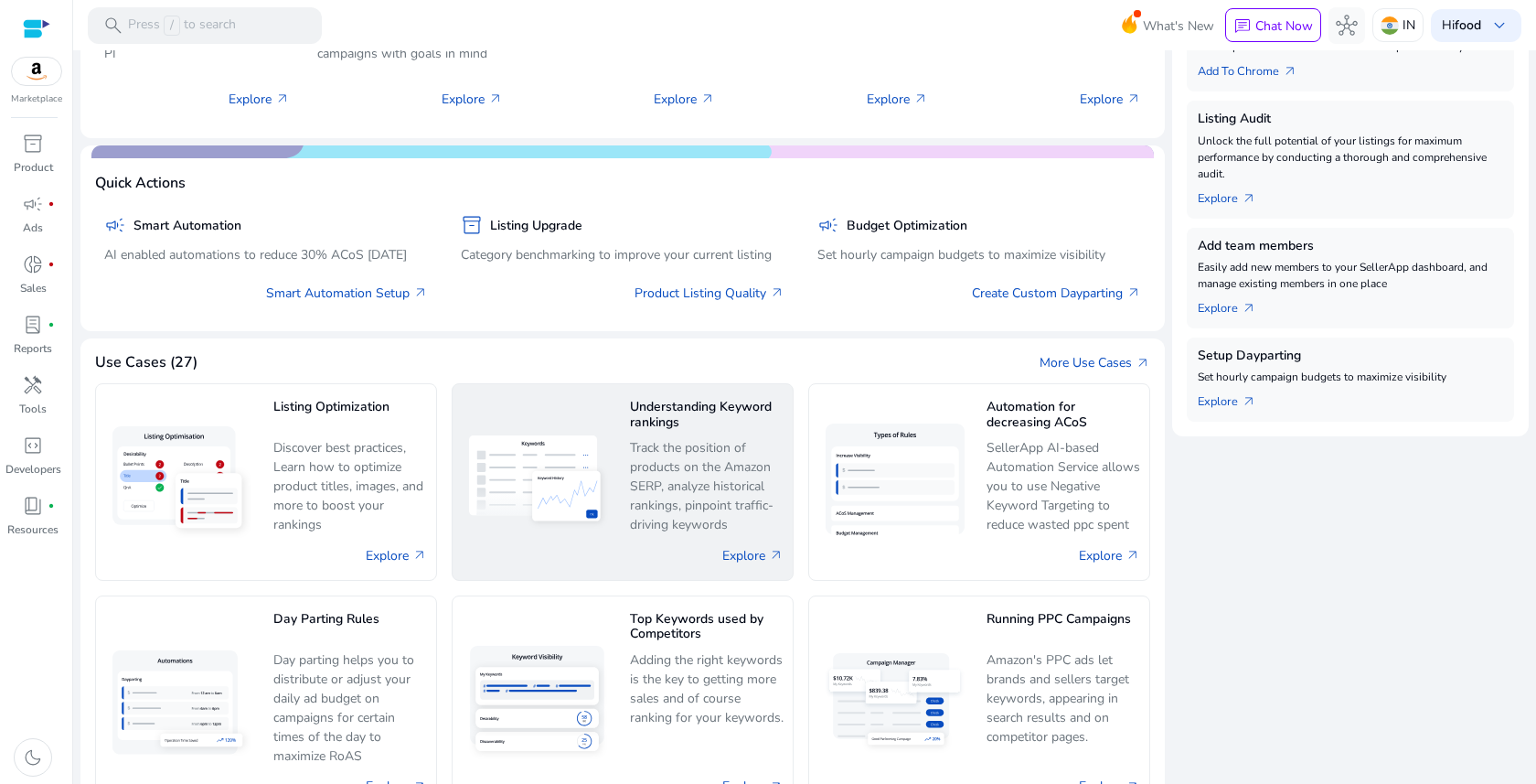
click at [579, 465] on img at bounding box center [539, 481] width 153 height 107
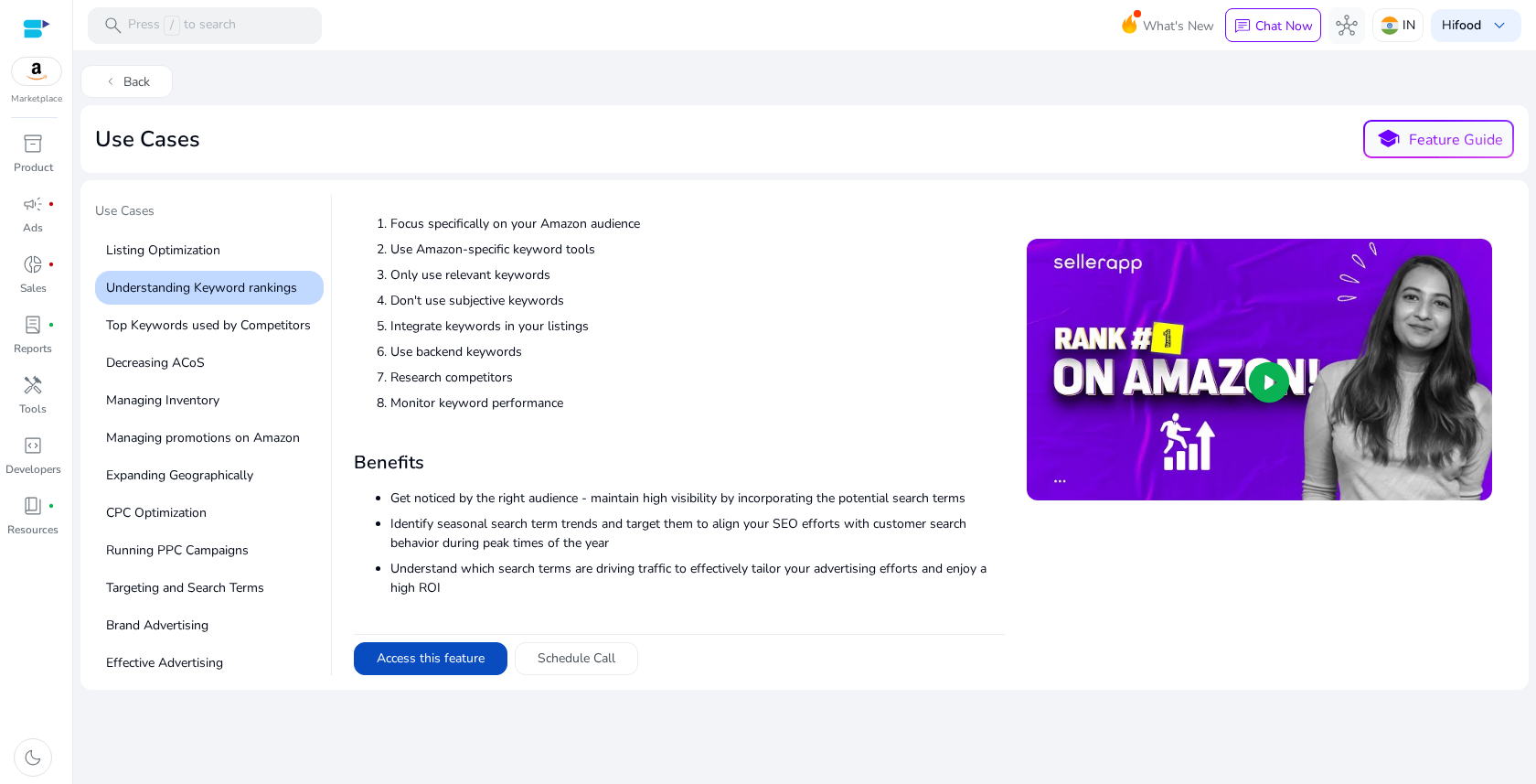
scroll to position [65, 0]
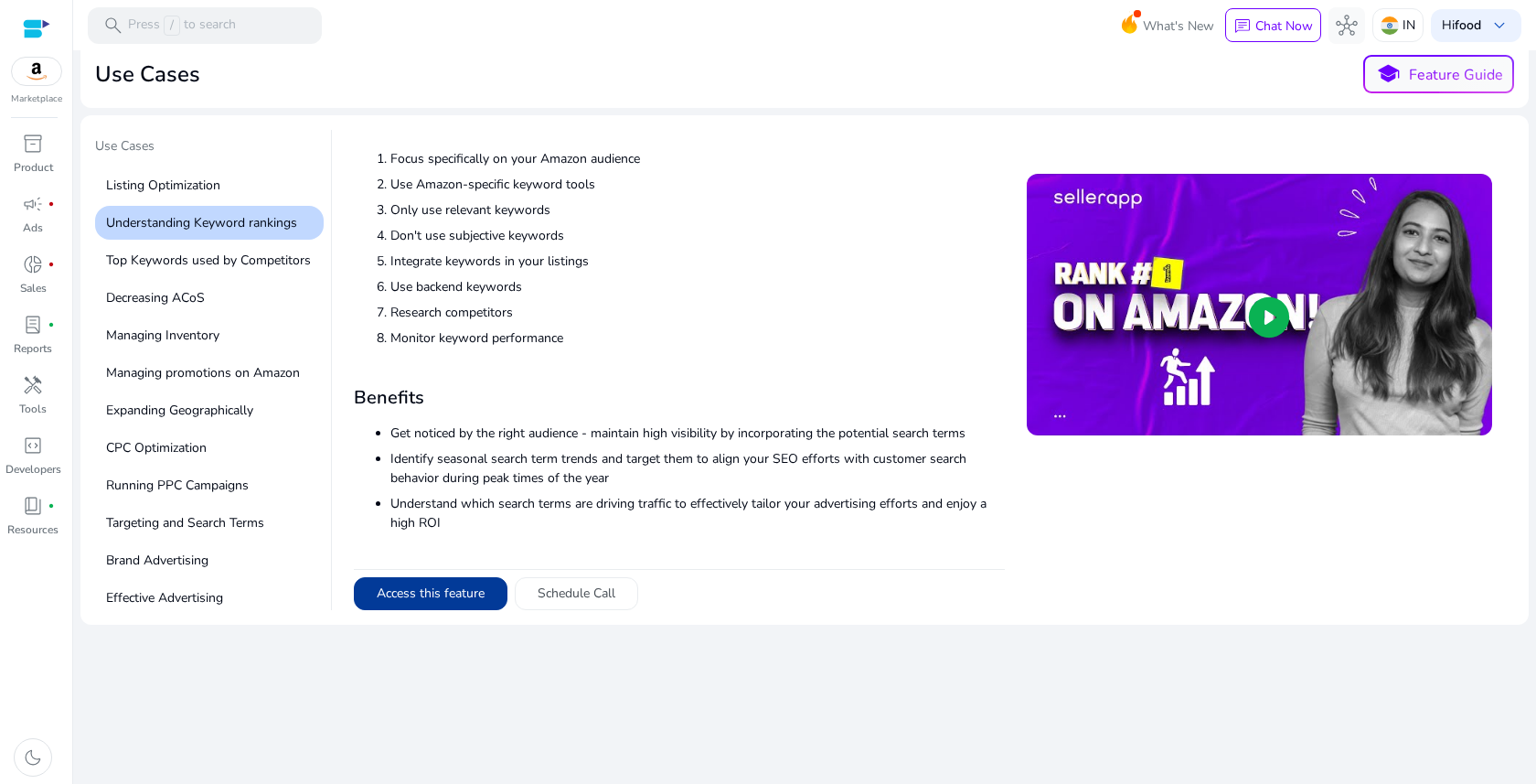
click at [416, 588] on button "Access this feature" at bounding box center [431, 593] width 153 height 33
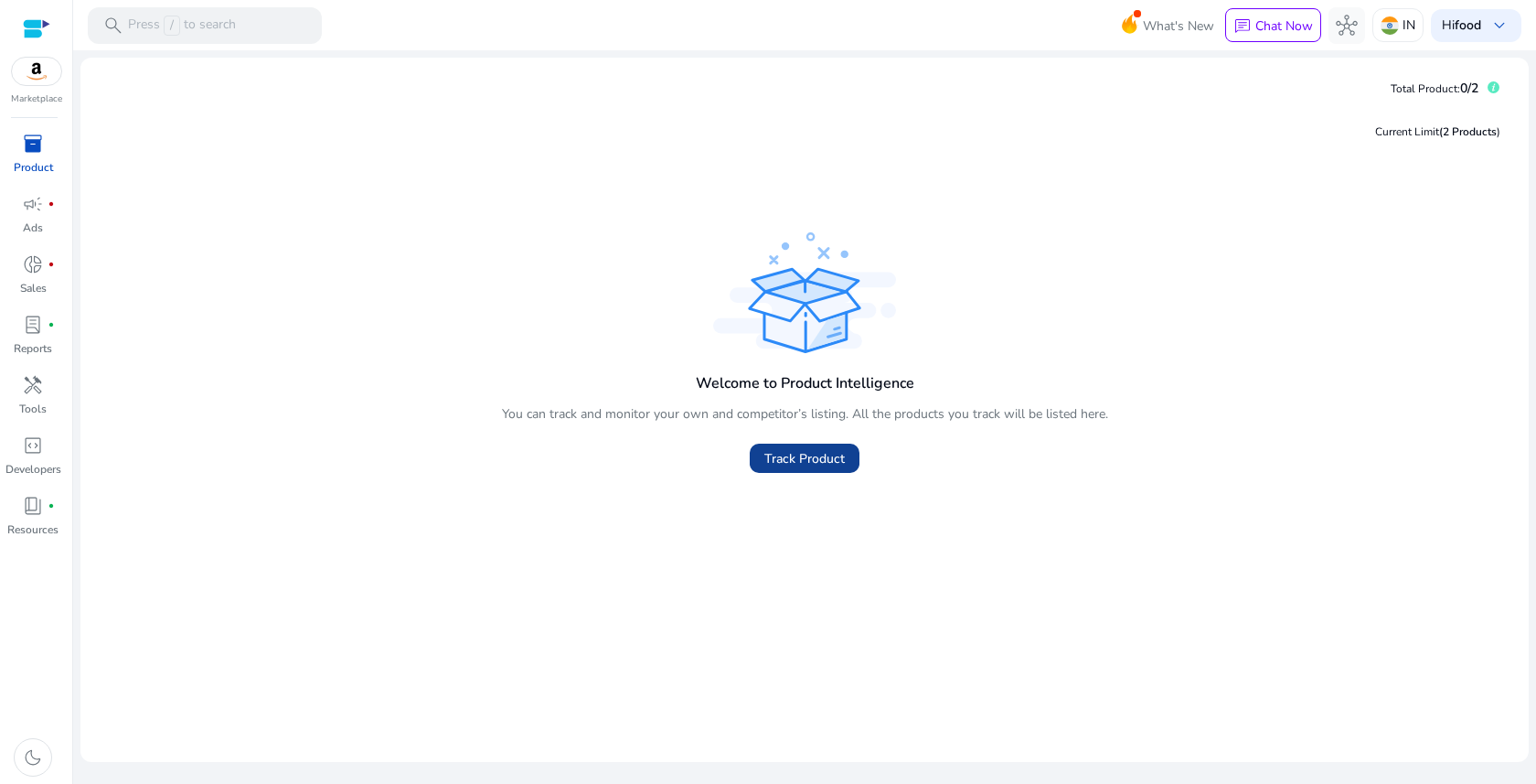
click at [807, 458] on span "Track Product" at bounding box center [804, 458] width 80 height 19
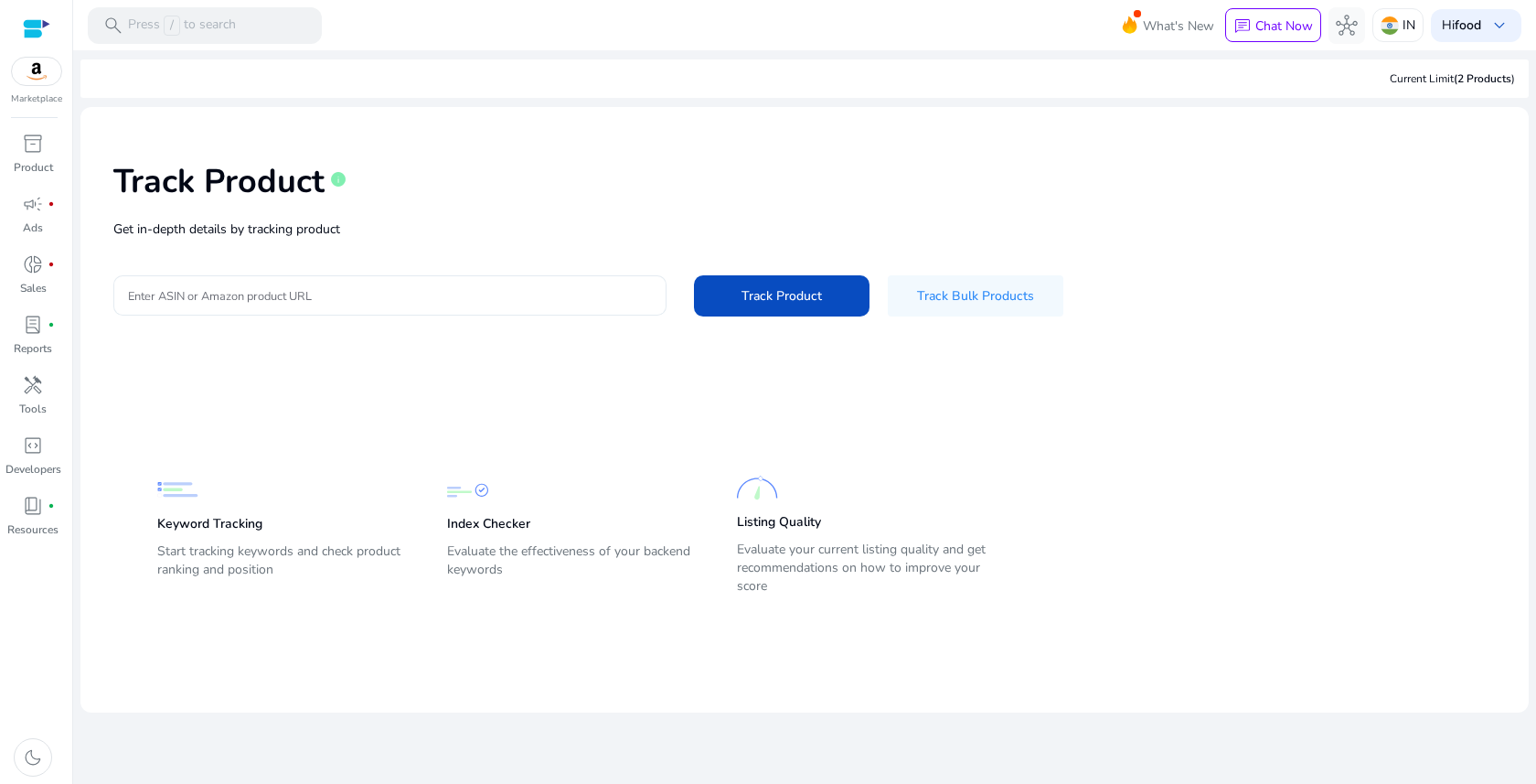
click at [226, 288] on input "Enter ASIN or Amazon product URL" at bounding box center [389, 294] width 524 height 20
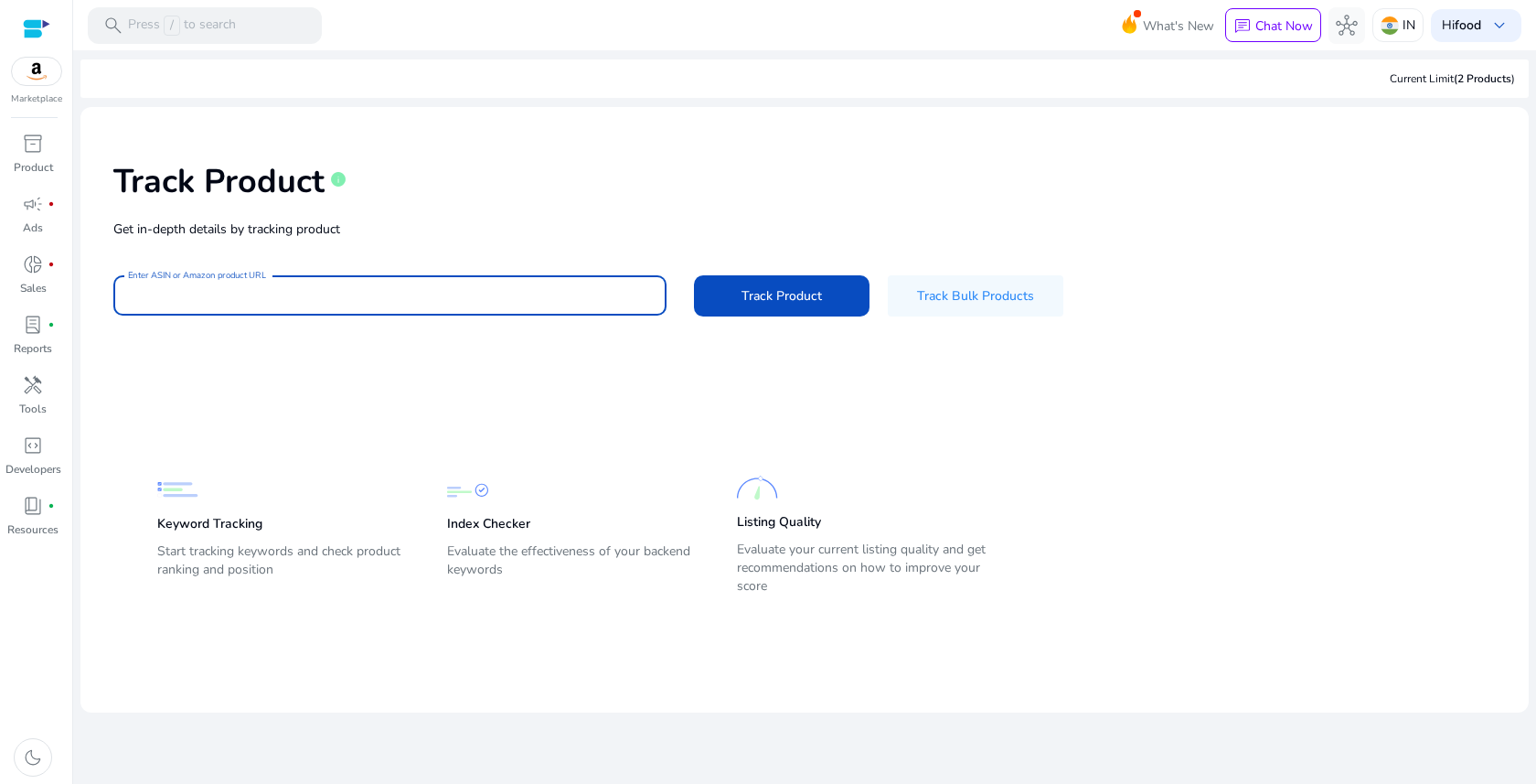
paste input "**********"
type input "**********"
click at [777, 290] on span "Track Product" at bounding box center [781, 295] width 80 height 19
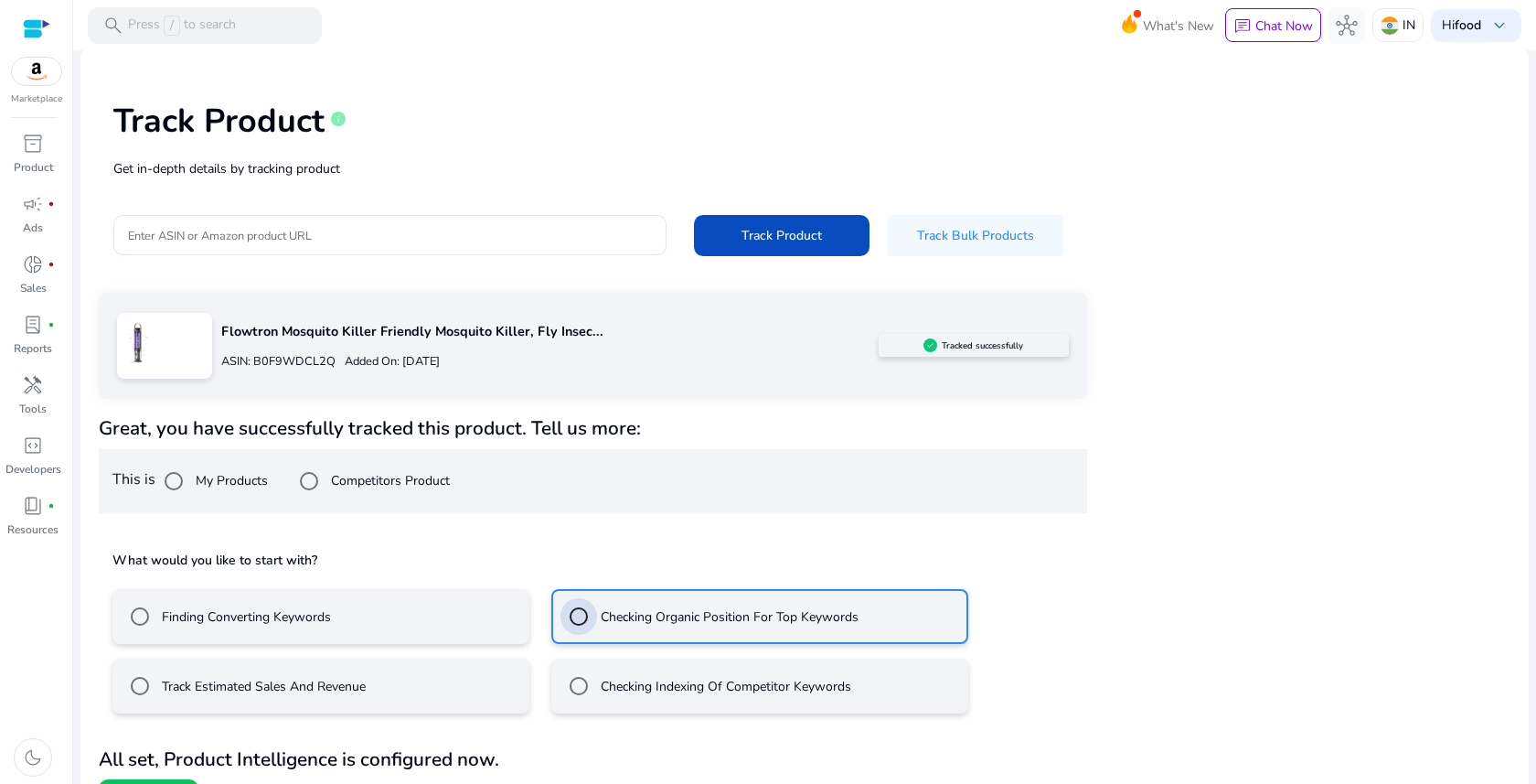
scroll to position [98, 0]
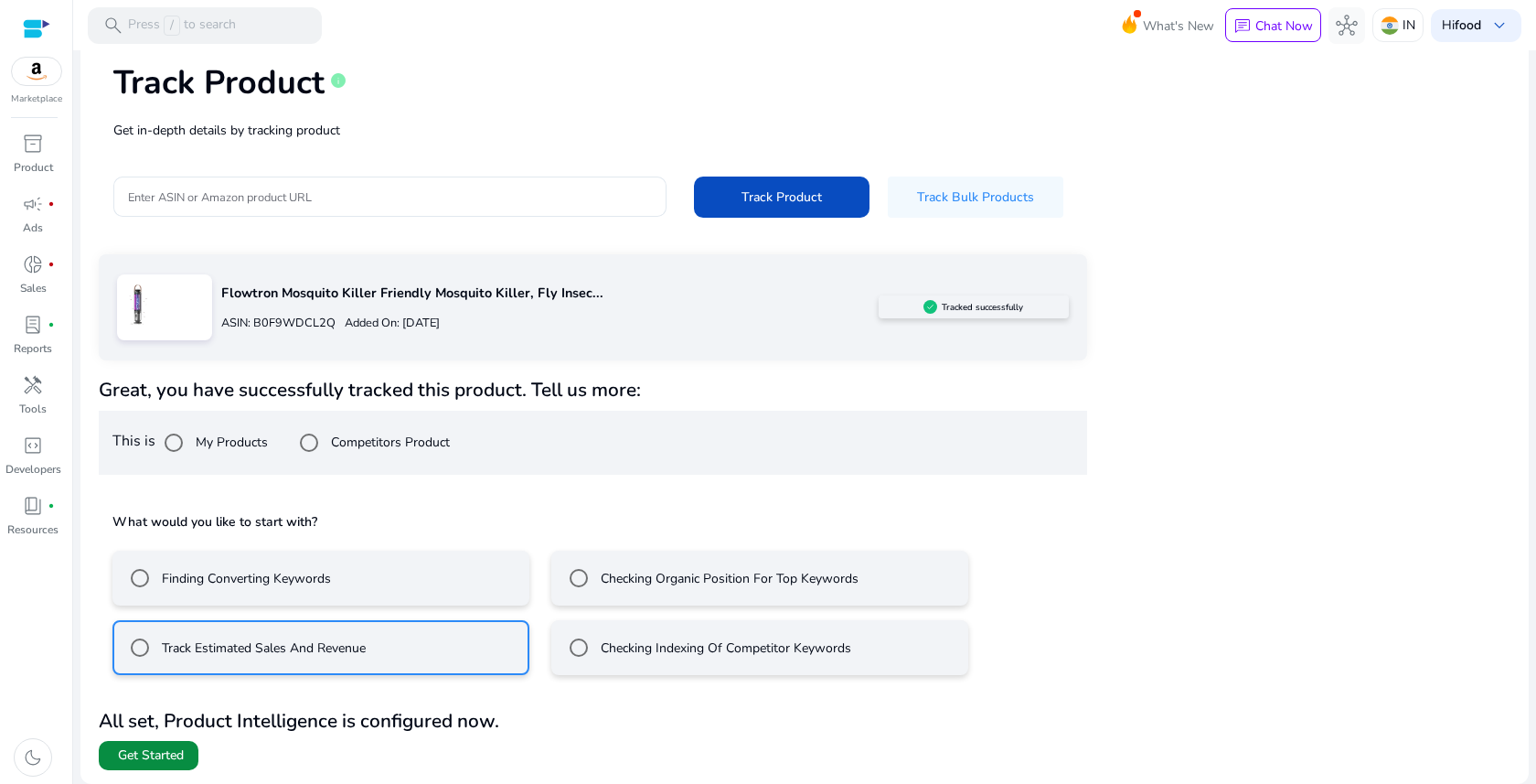
click at [144, 758] on span "Get Started" at bounding box center [152, 755] width 66 height 18
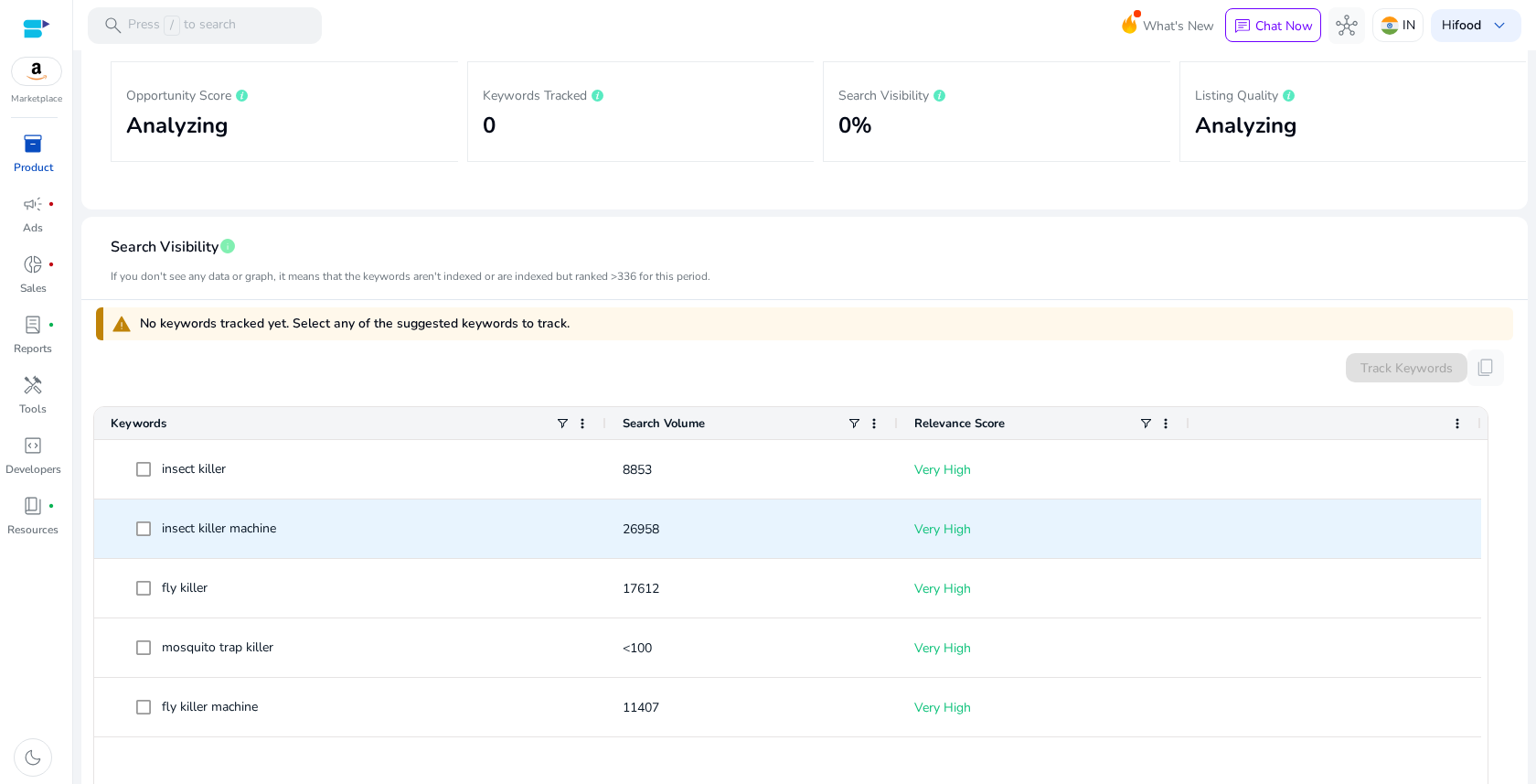
scroll to position [337, 0]
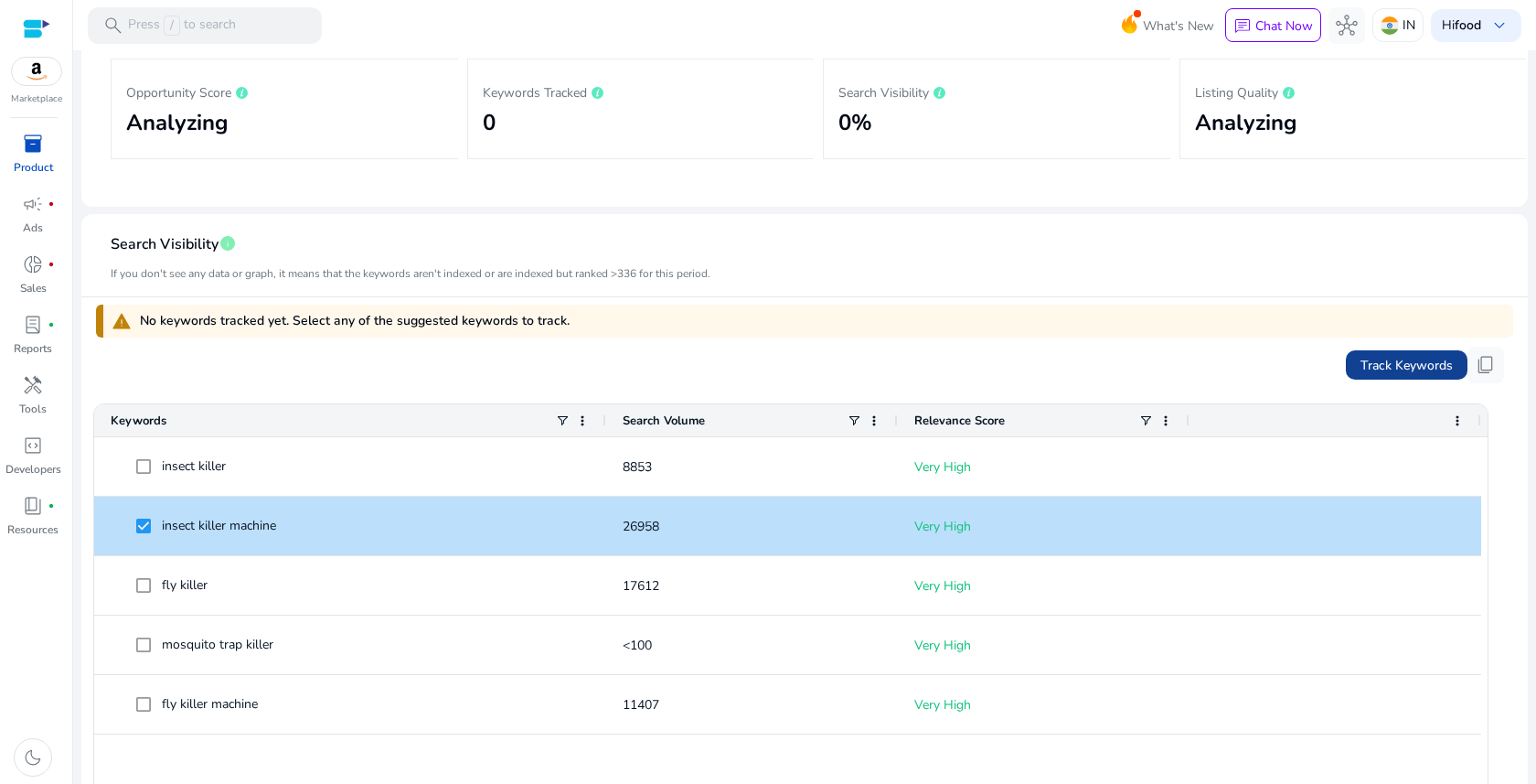
click at [1381, 365] on span "Track Keywords" at bounding box center [1407, 365] width 93 height 19
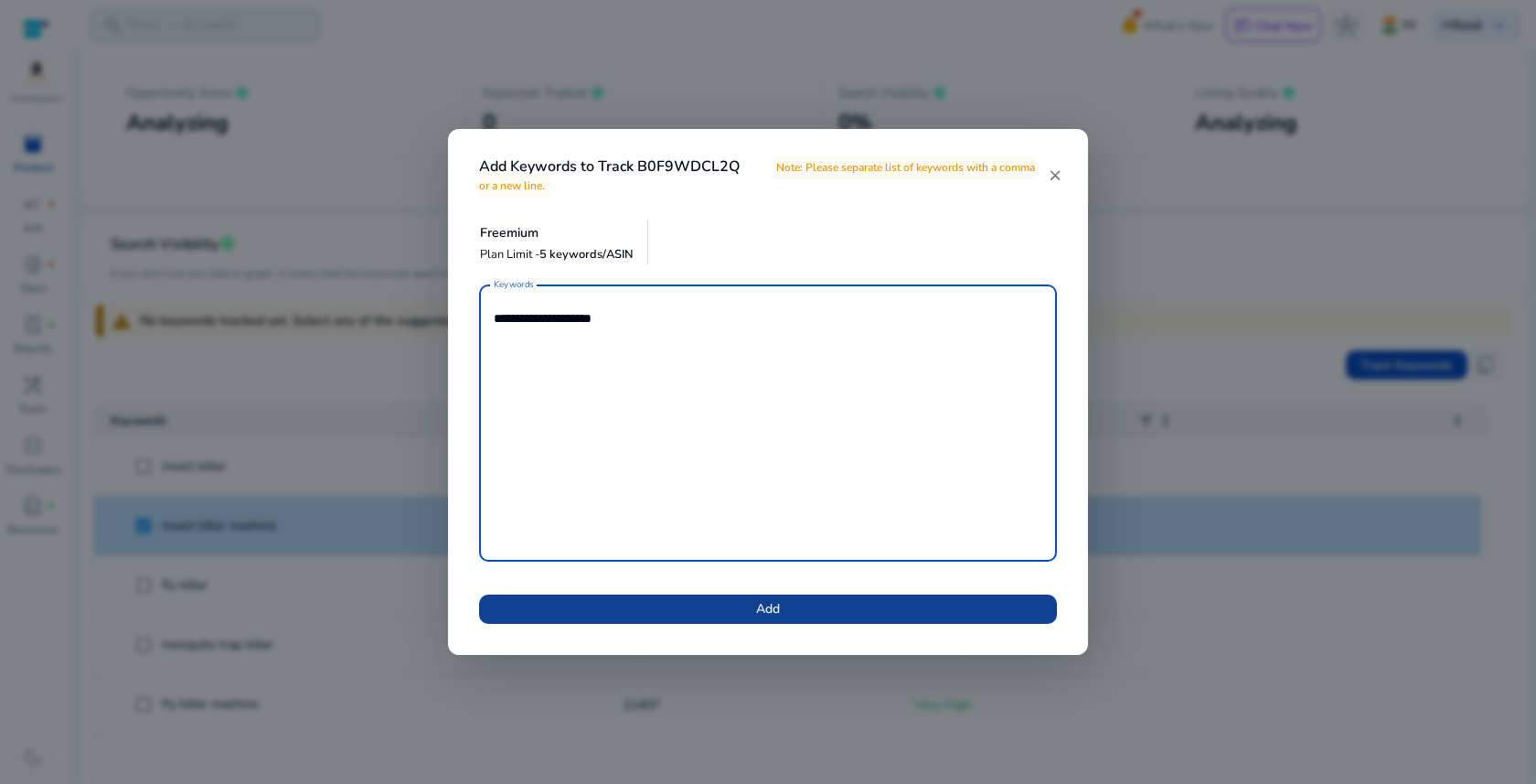
click at [752, 609] on span at bounding box center [768, 609] width 578 height 44
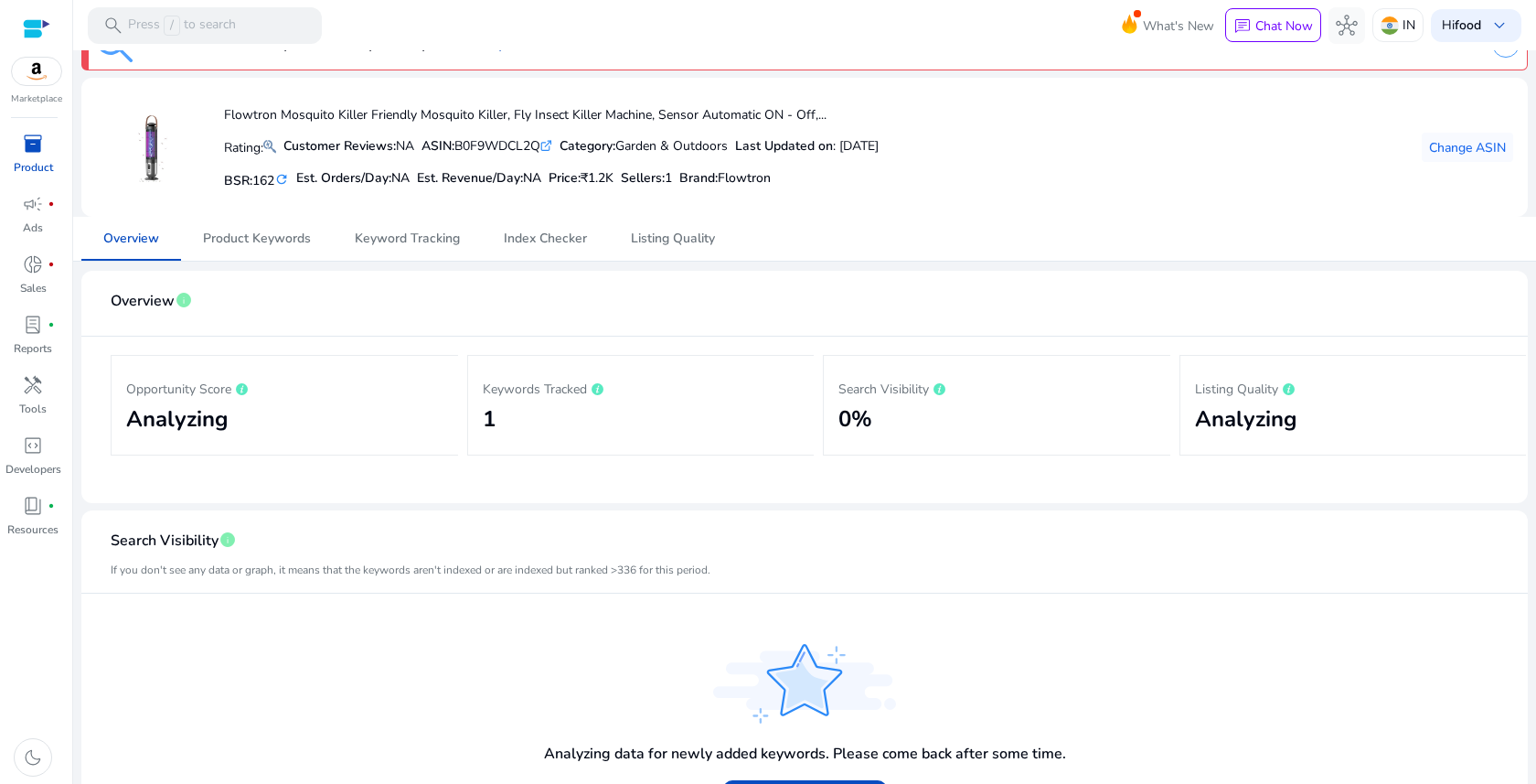
scroll to position [0, 0]
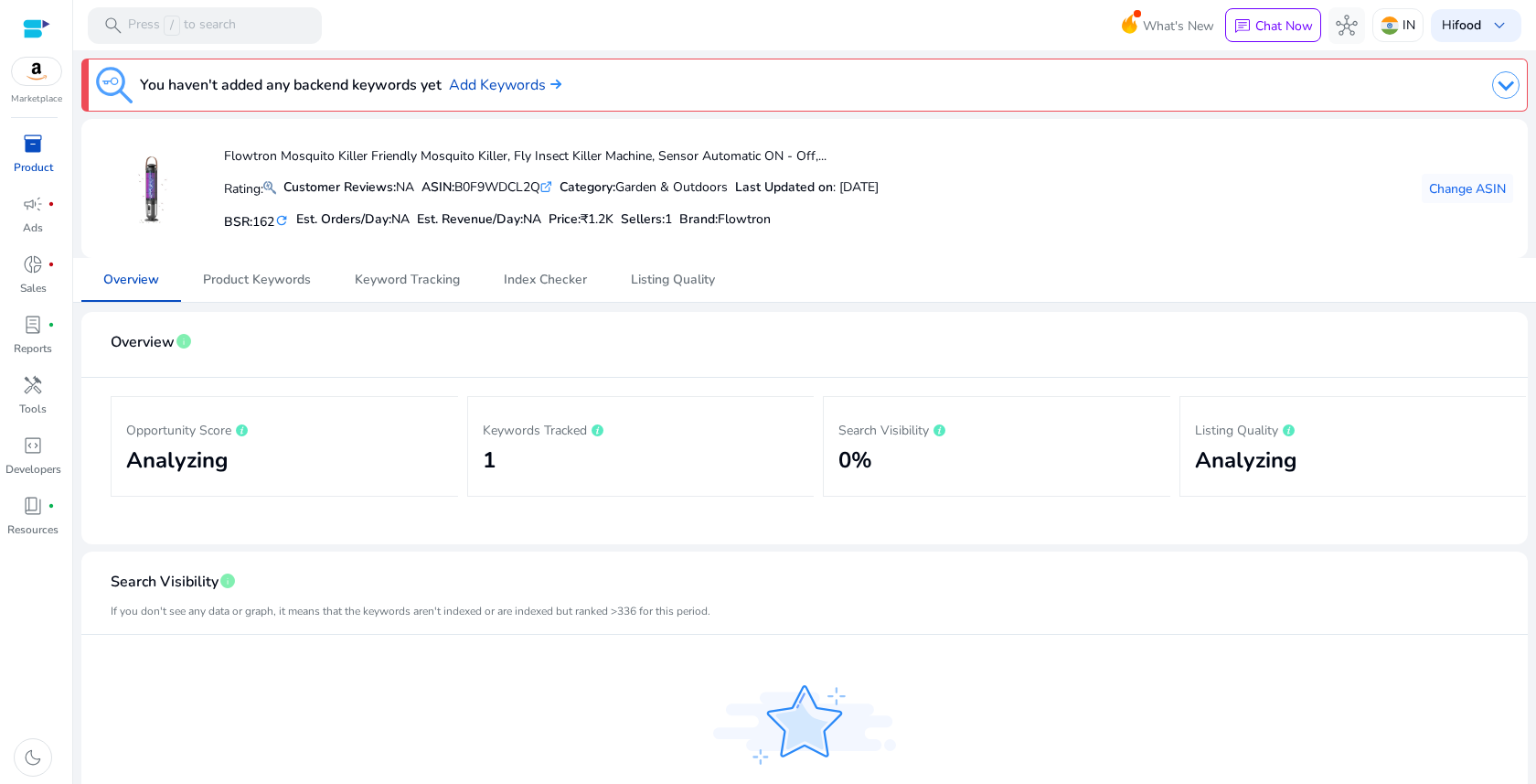
click at [37, 74] on img at bounding box center [37, 71] width 49 height 27
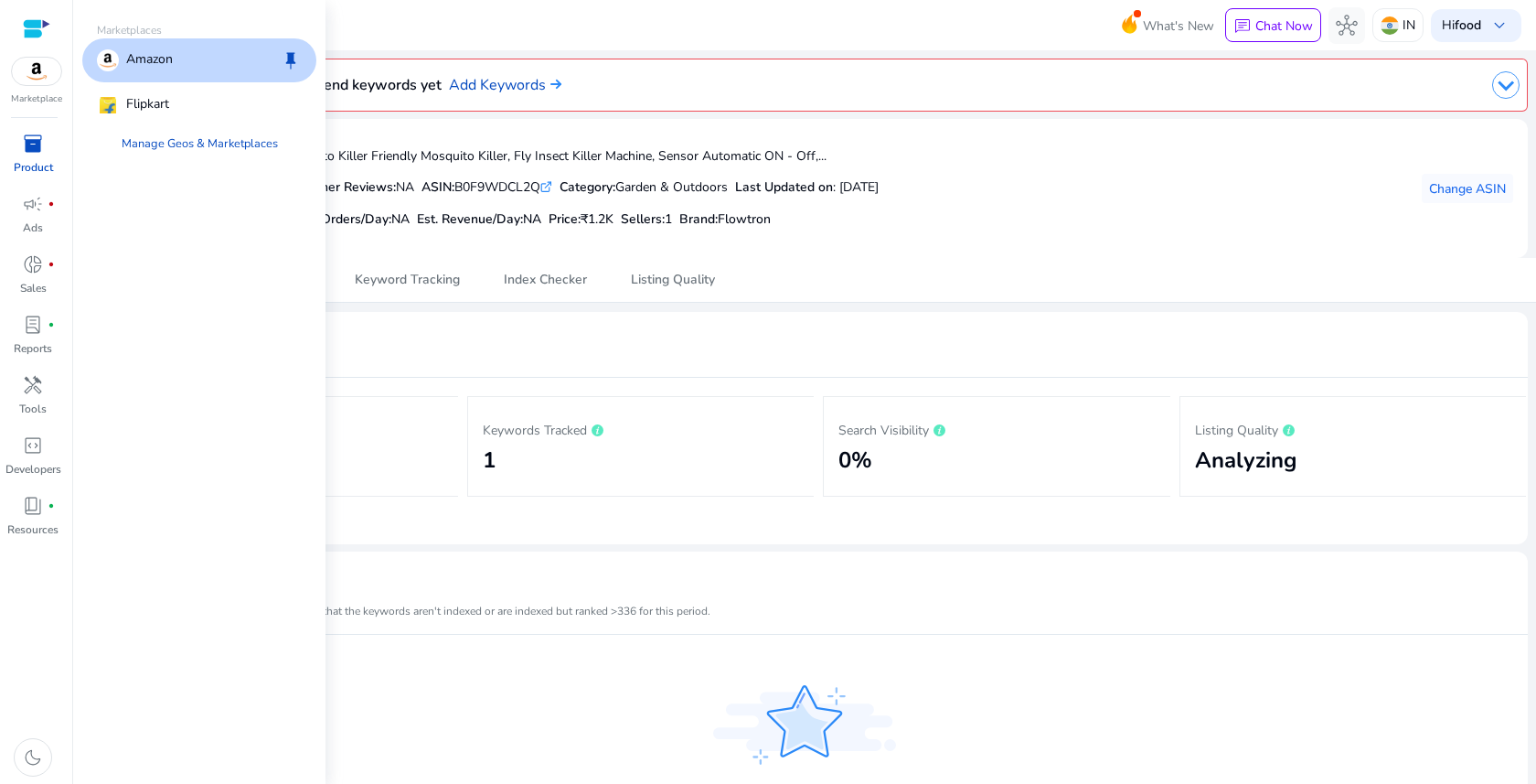
click at [168, 62] on p "Amazon" at bounding box center [149, 60] width 46 height 22
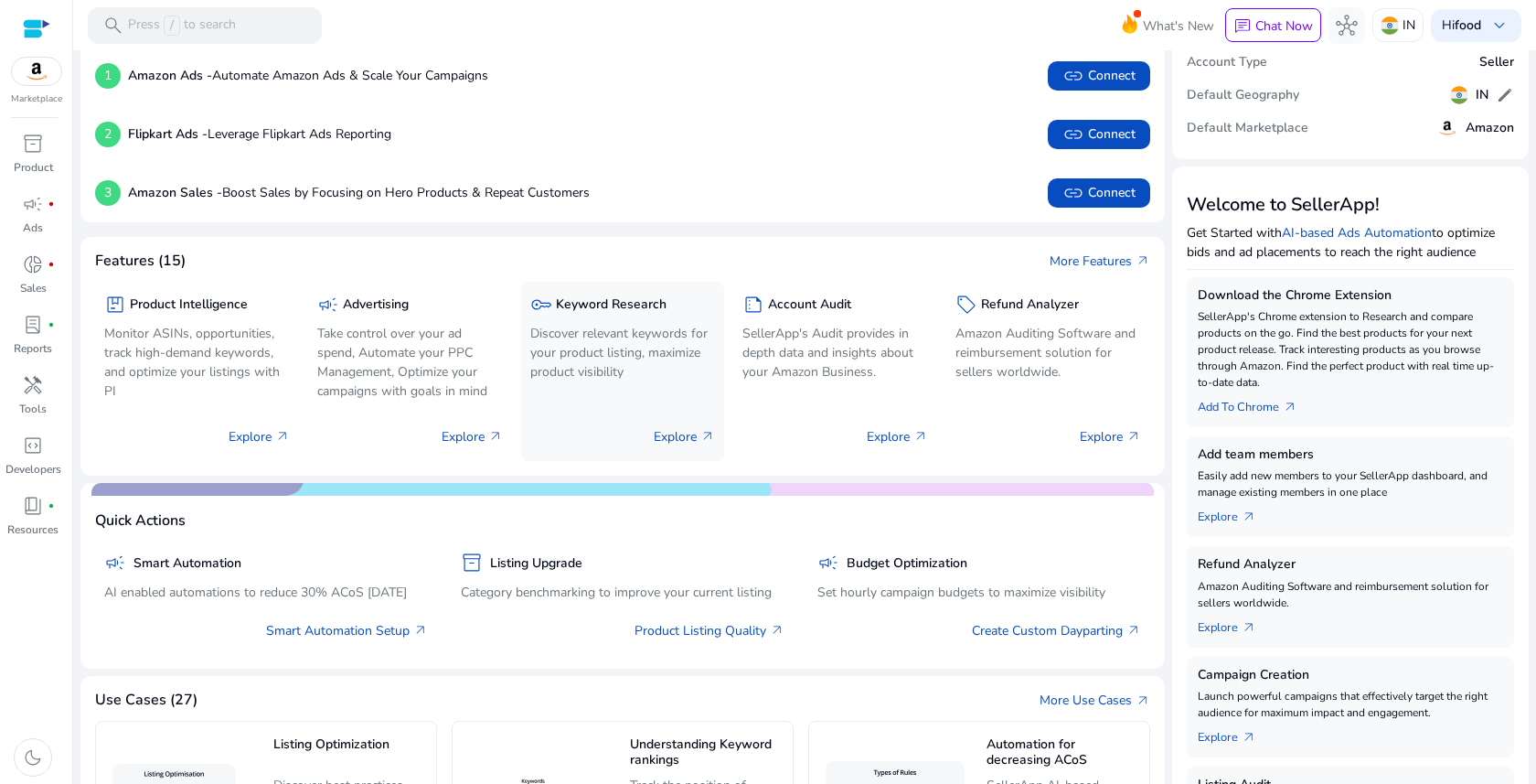
scroll to position [87, 0]
click at [596, 342] on p "Discover relevant keywords for your product listing, maximize product visibility" at bounding box center [623, 353] width 186 height 58
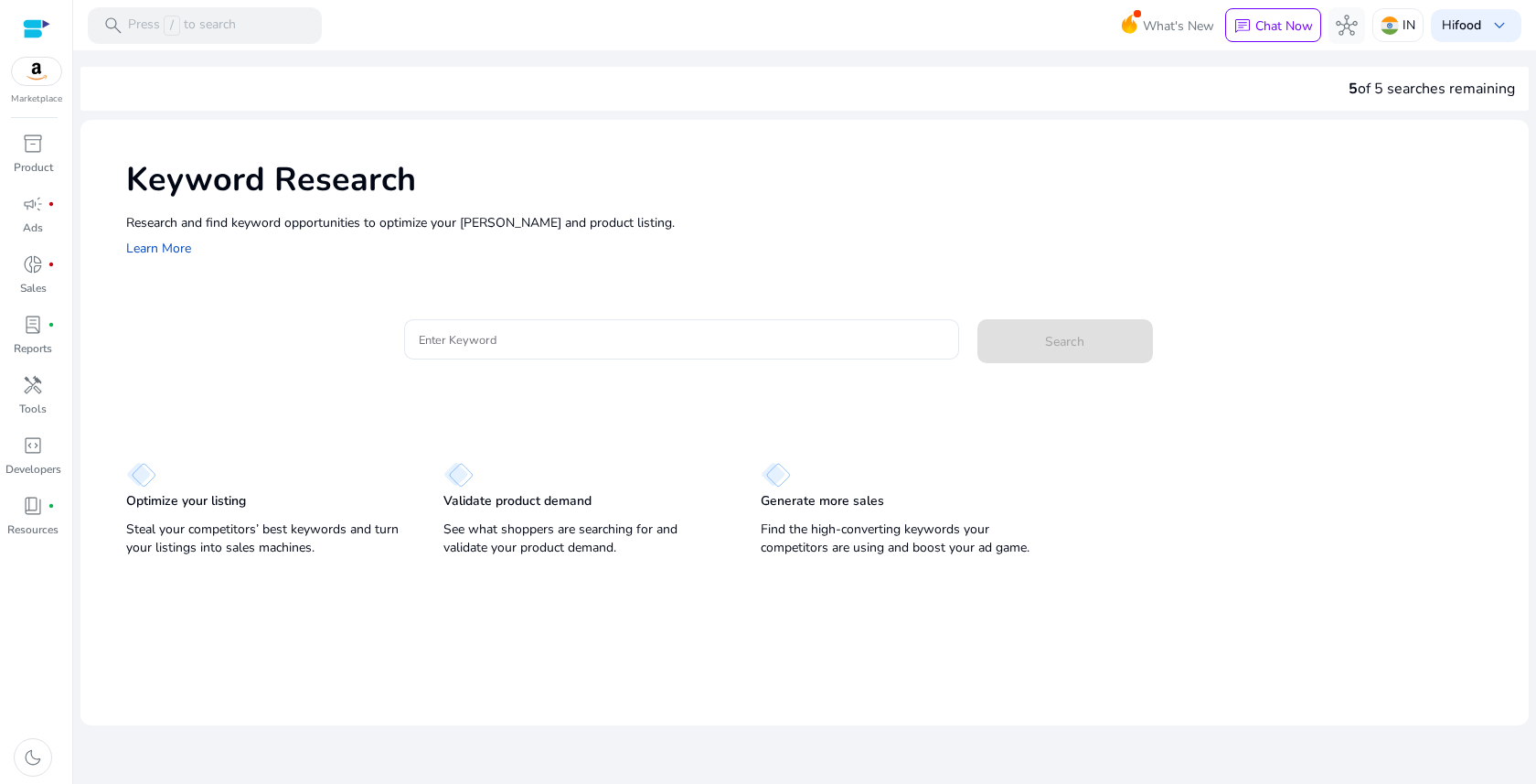
click at [40, 76] on img at bounding box center [37, 71] width 49 height 27
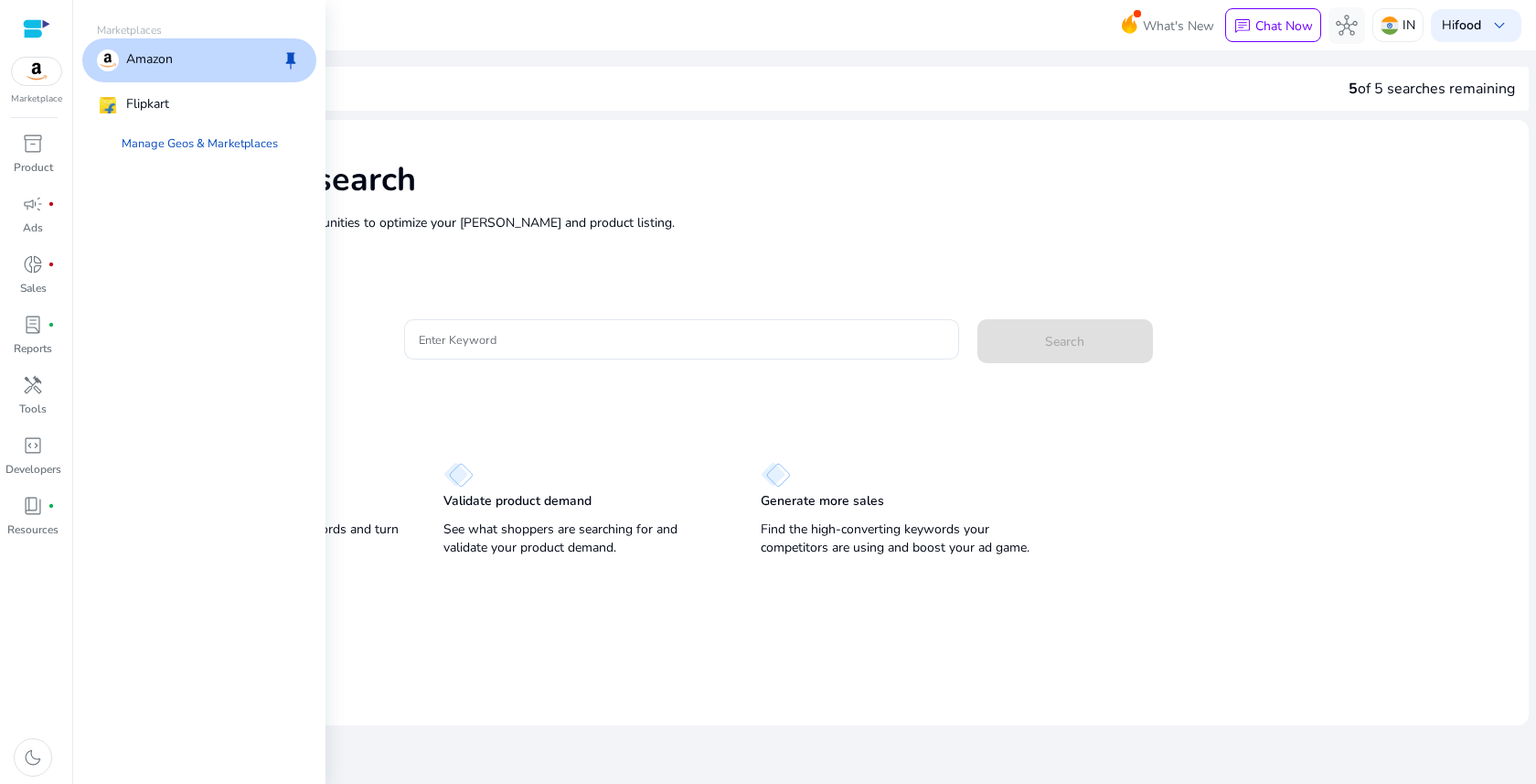
click at [154, 40] on div "Amazon keep" at bounding box center [199, 61] width 234 height 44
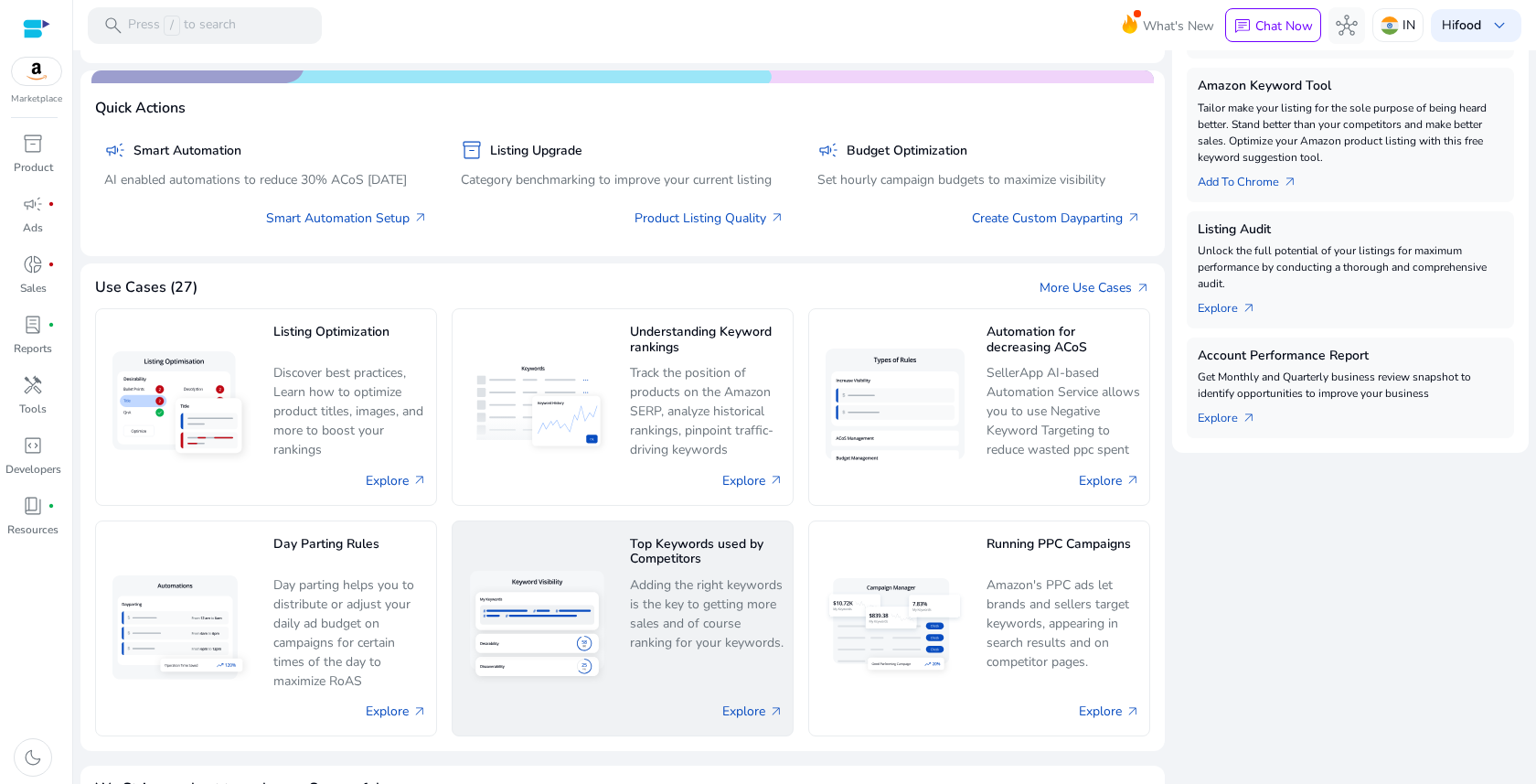
scroll to position [569, 0]
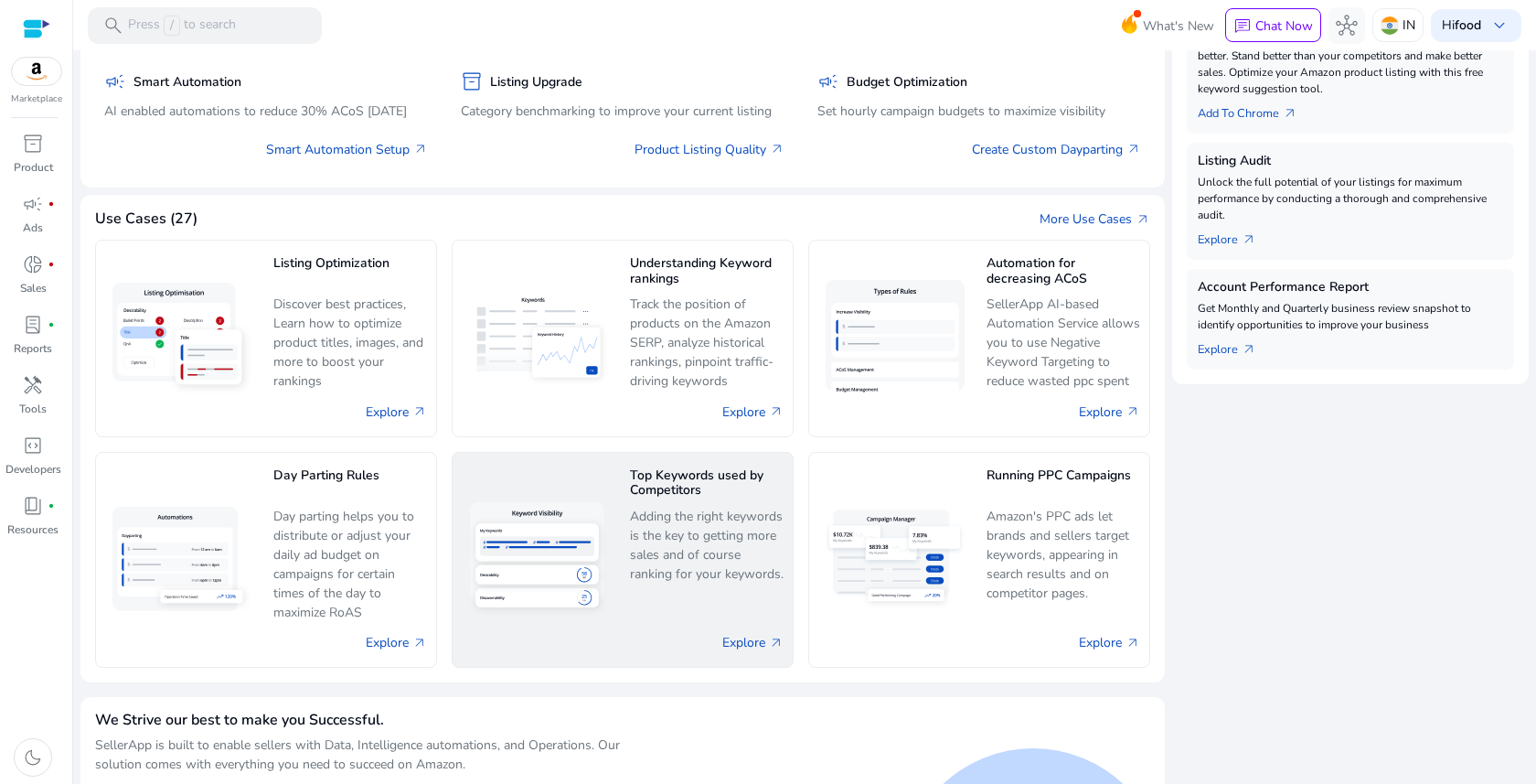
click at [630, 519] on div "Top Keywords used by Competitors Adding the right keywords is the key to gettin…" at bounding box center [706, 526] width 153 height 128
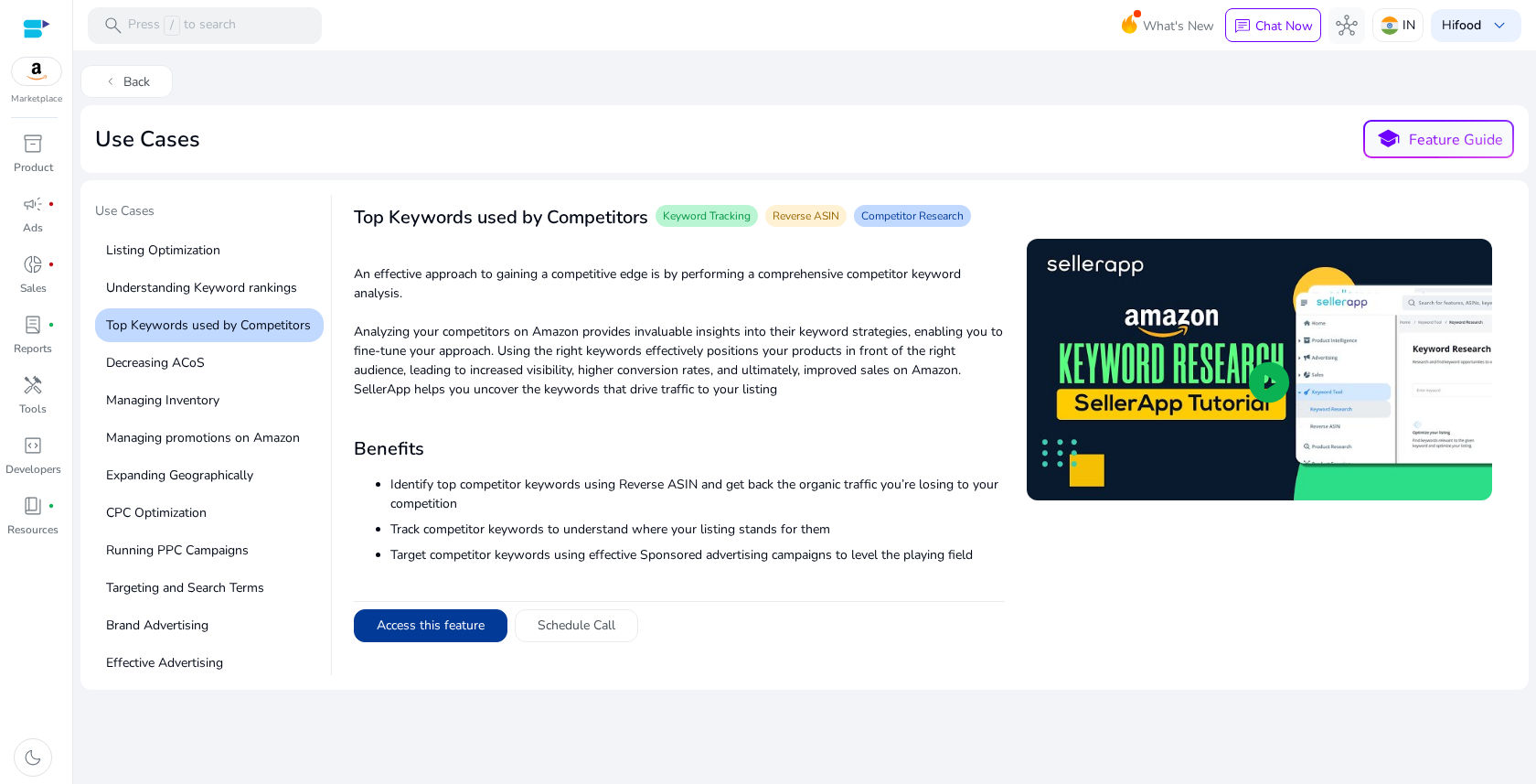
click at [444, 638] on button "Access this feature" at bounding box center [431, 625] width 153 height 33
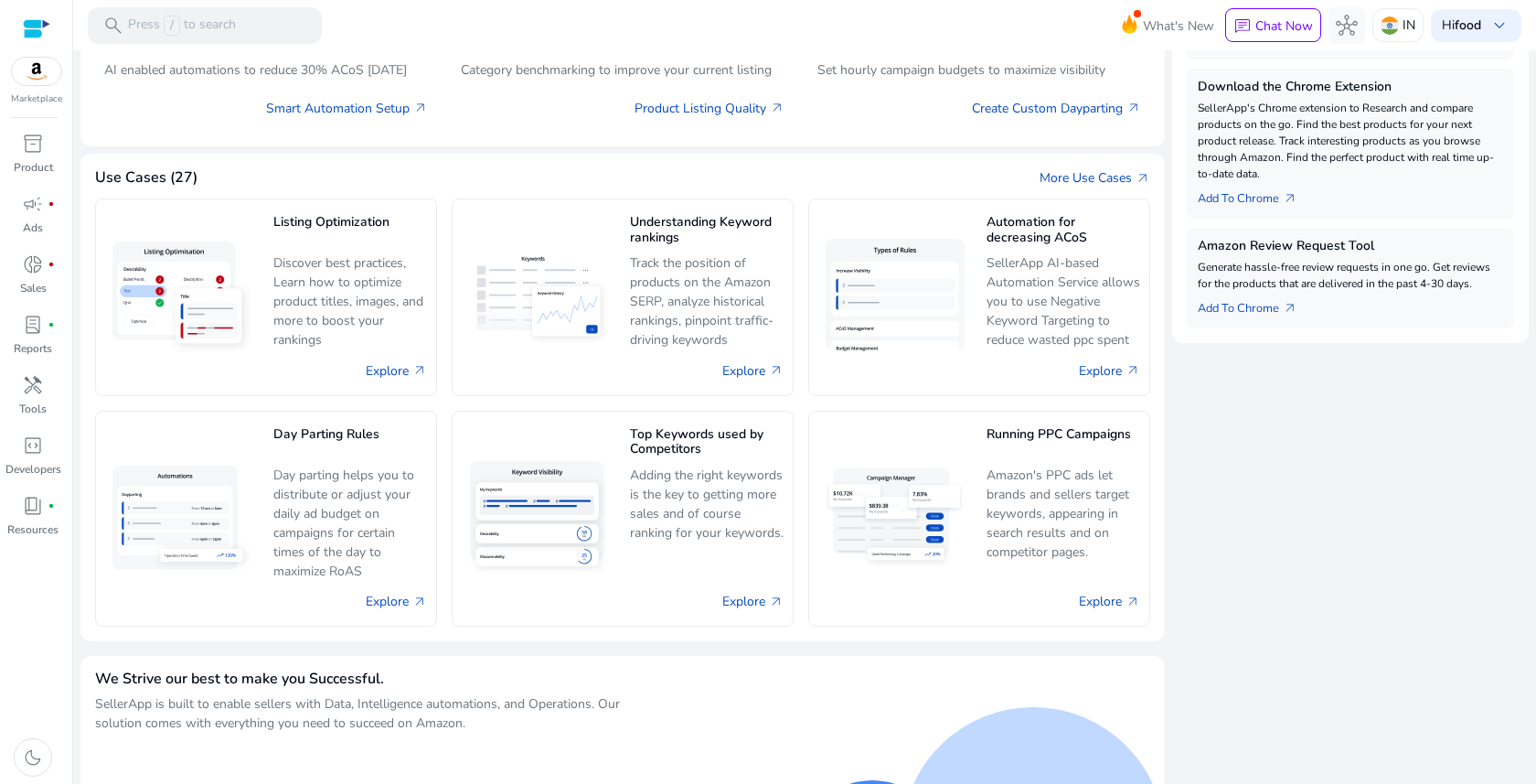
scroll to position [615, 0]
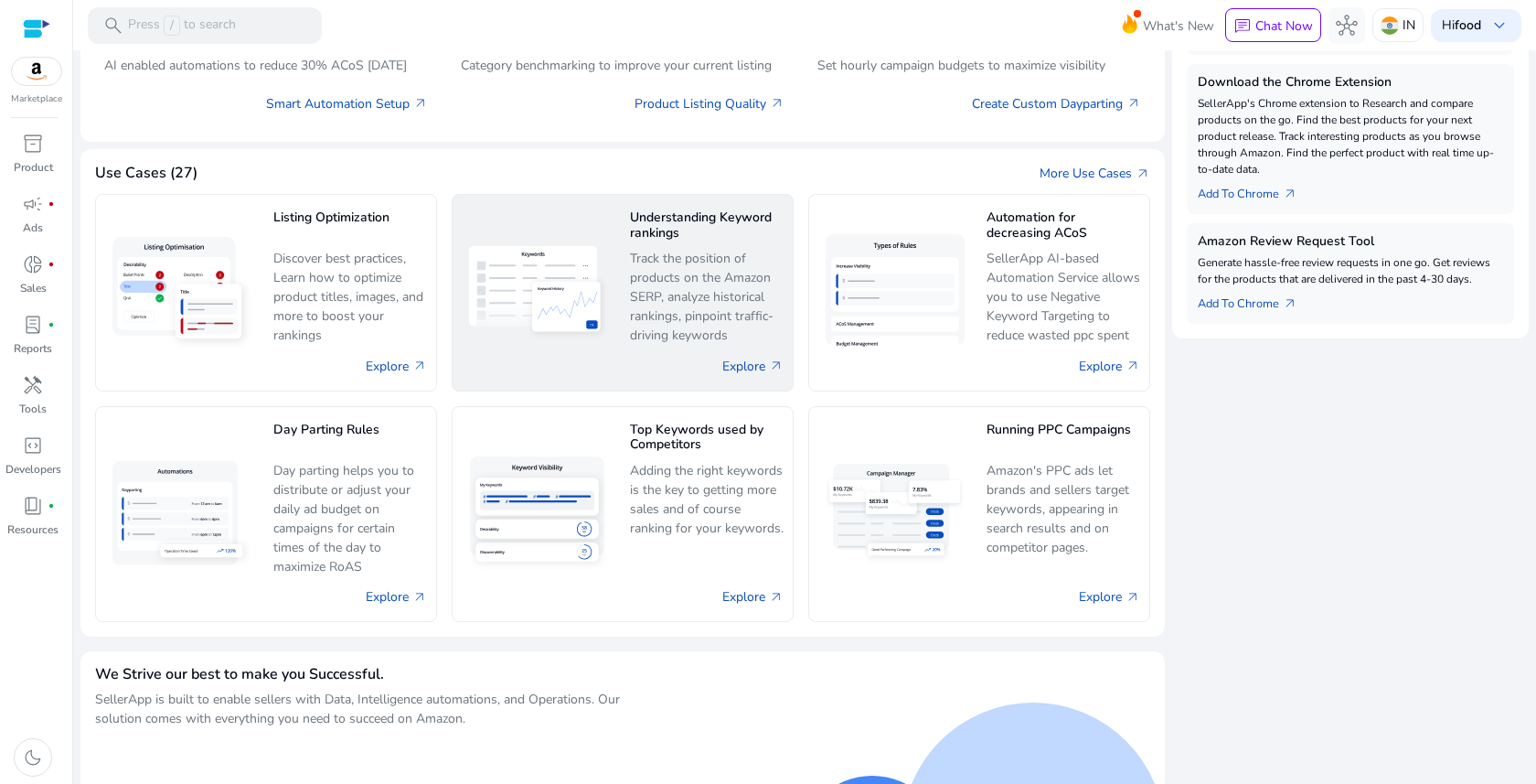
click at [598, 279] on img at bounding box center [539, 292] width 153 height 107
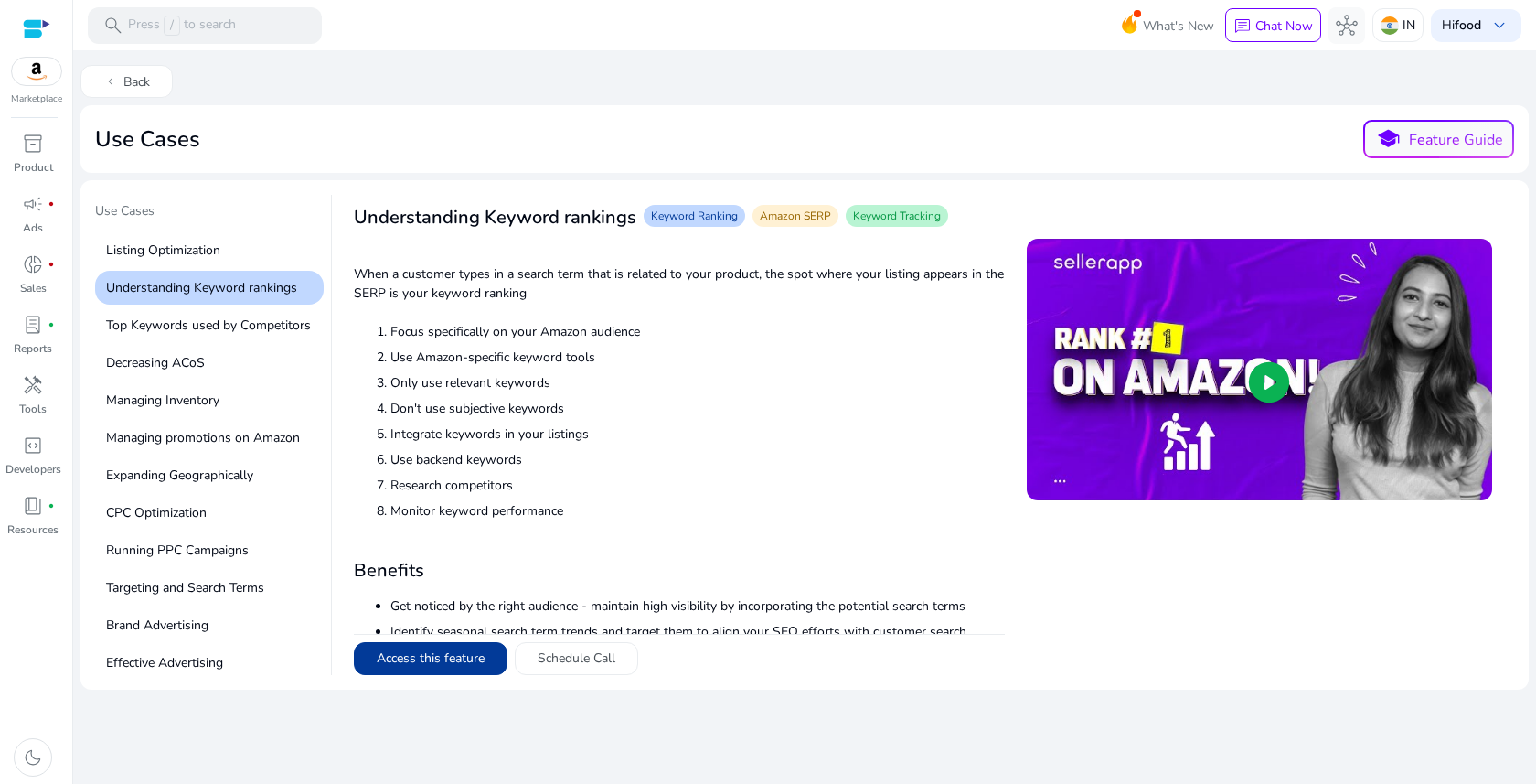
click at [434, 662] on button "Access this feature" at bounding box center [431, 658] width 153 height 33
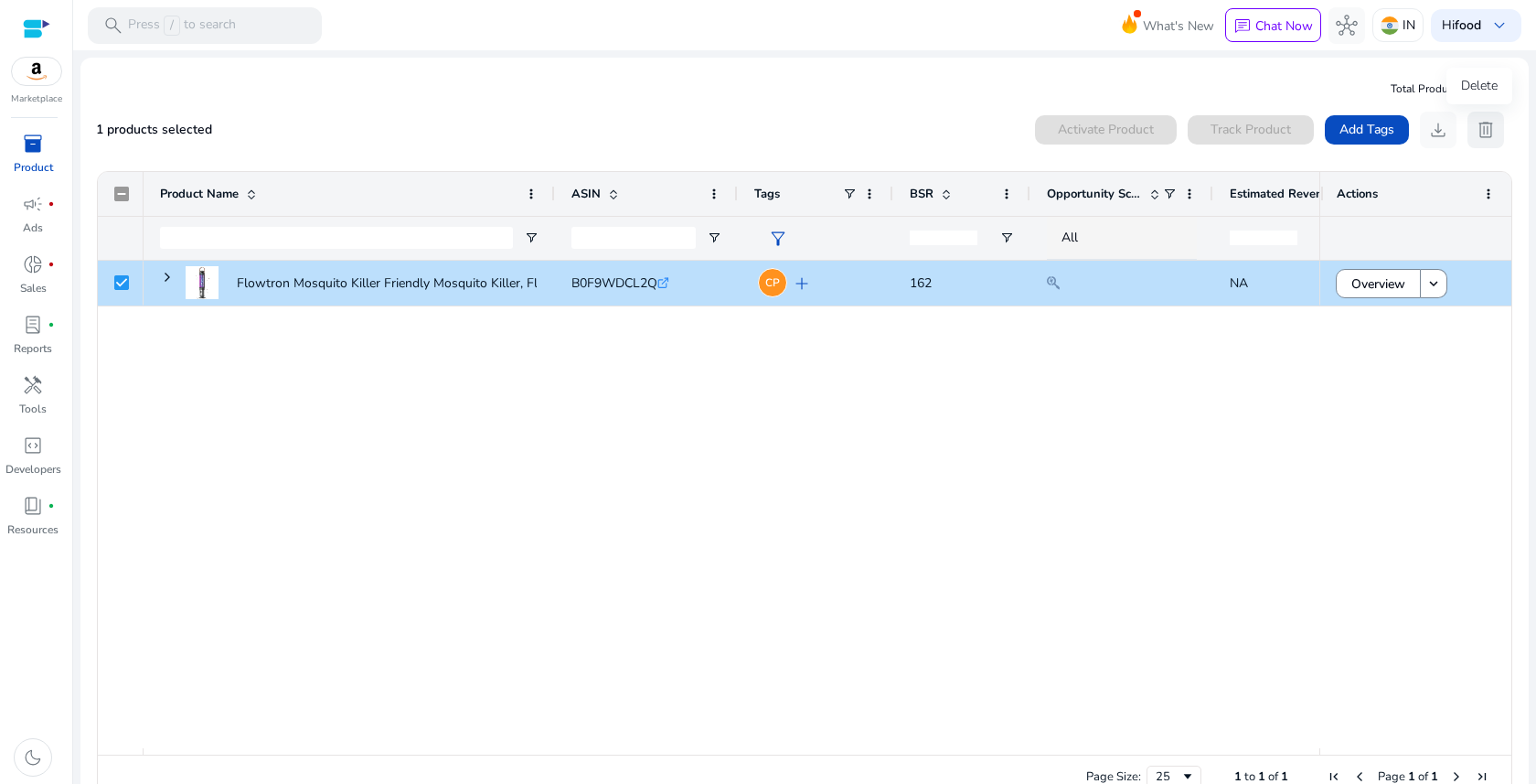
click at [1475, 126] on span "delete" at bounding box center [1486, 130] width 22 height 22
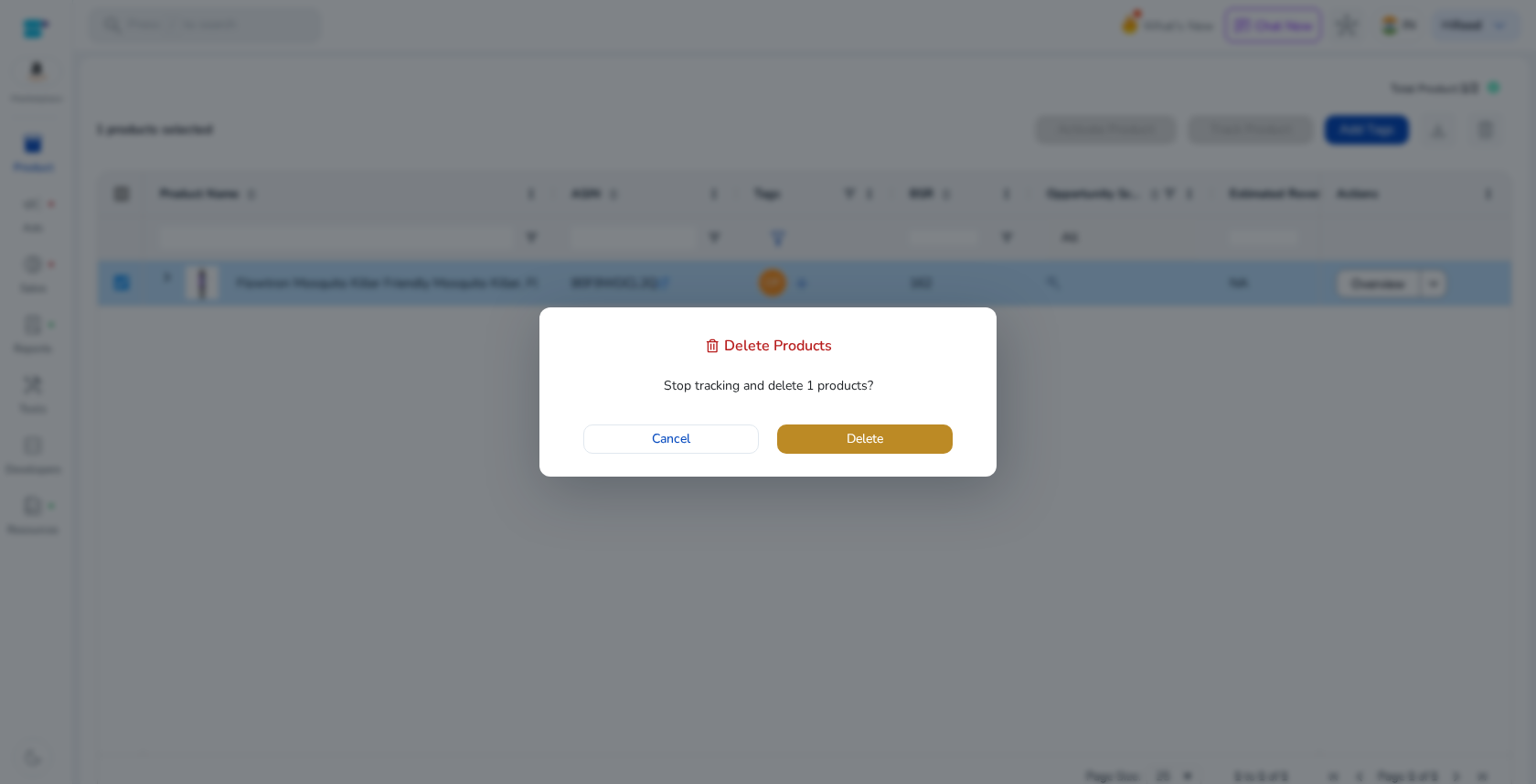
click at [876, 449] on span "button" at bounding box center [865, 438] width 175 height 44
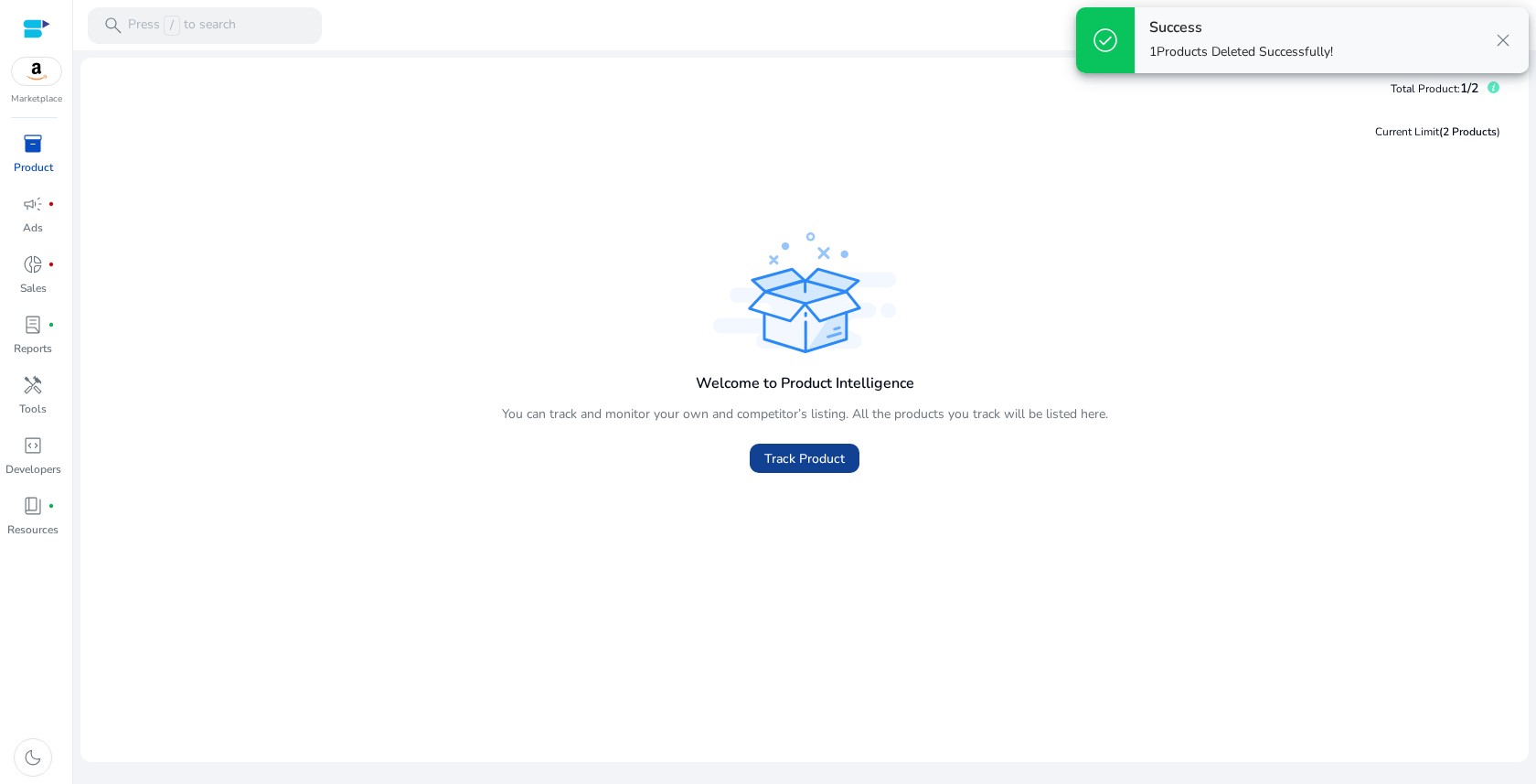
click at [820, 465] on span "Track Product" at bounding box center [804, 458] width 80 height 19
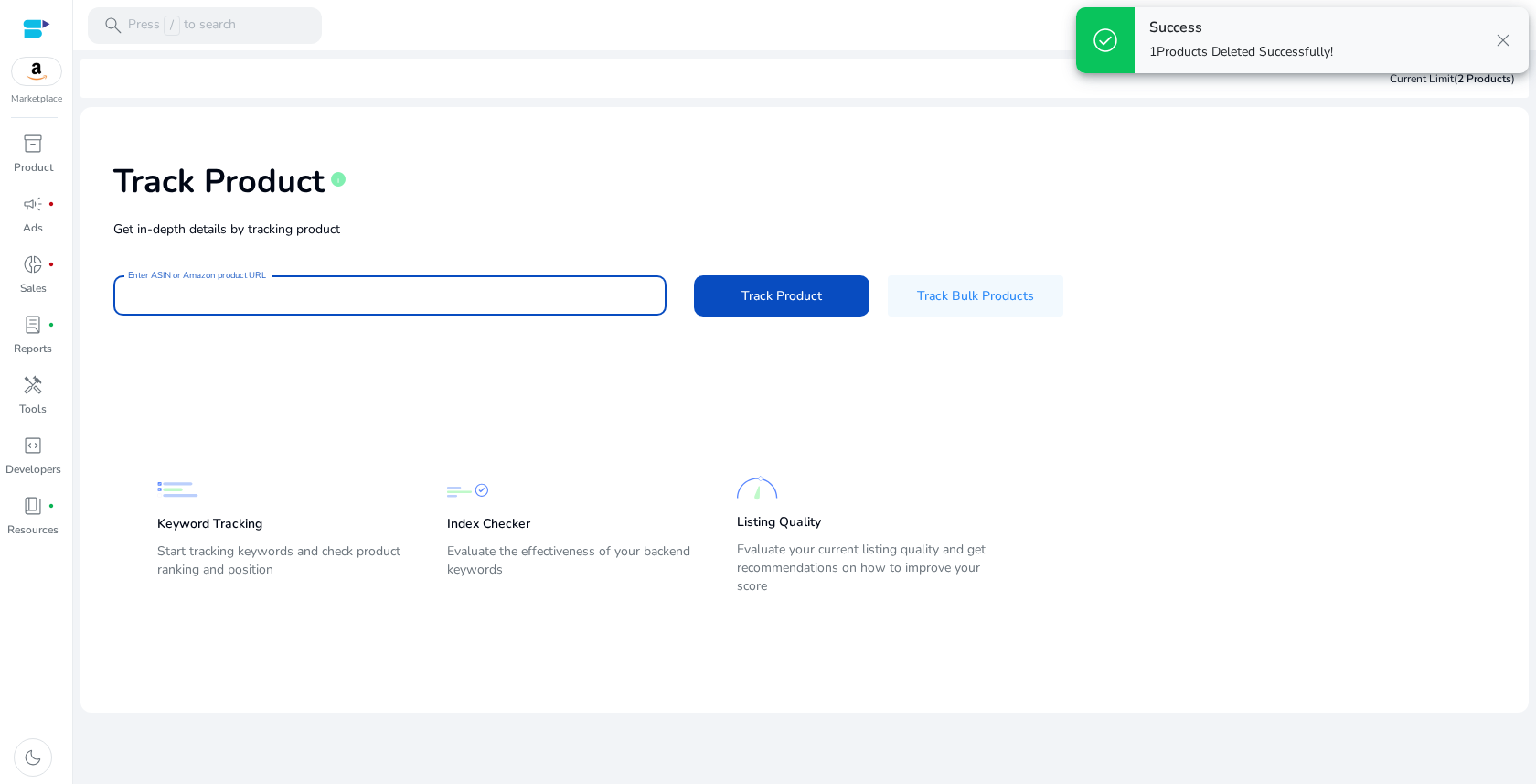
click at [210, 302] on input "Enter ASIN or Amazon product URL" at bounding box center [389, 294] width 524 height 20
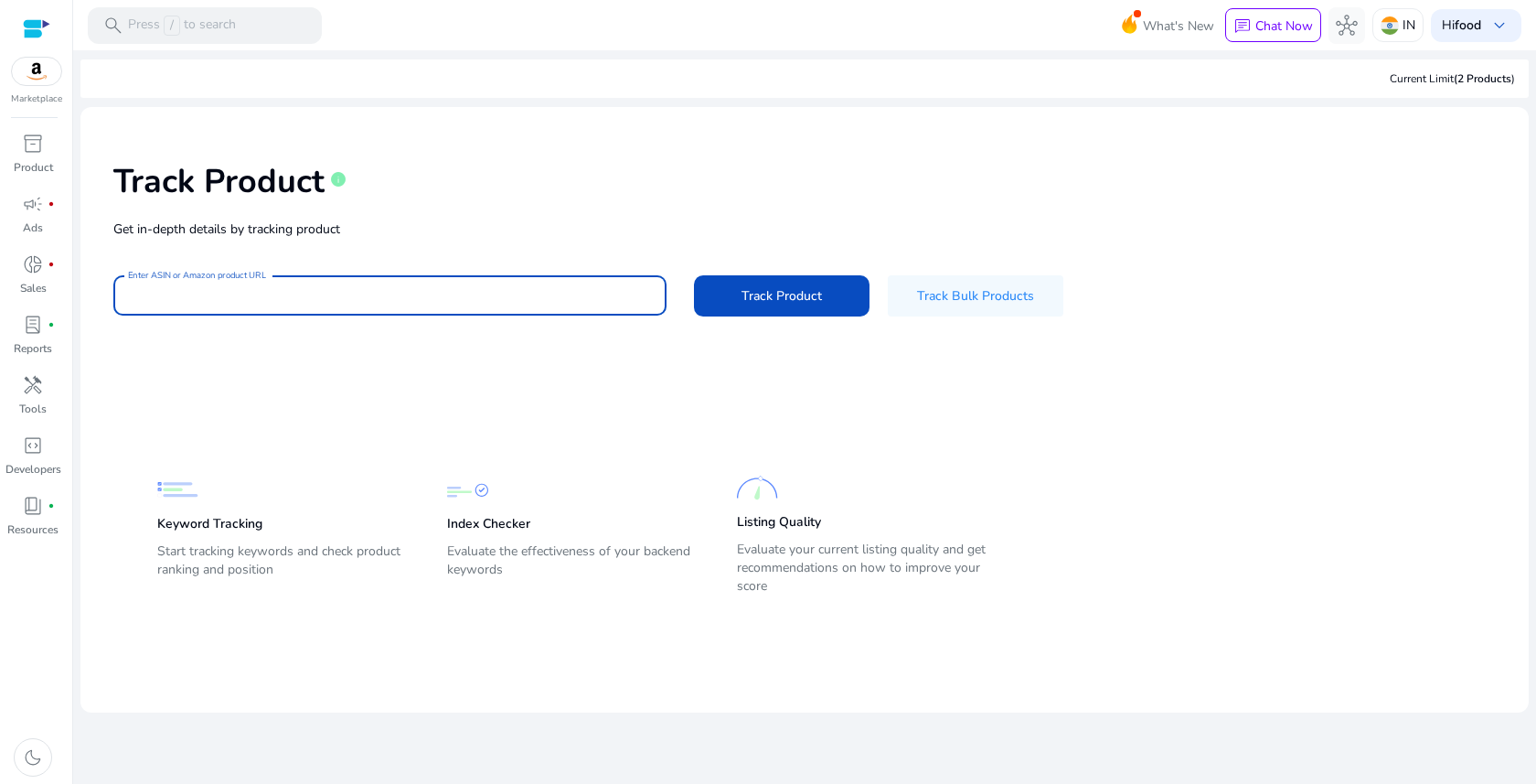
paste input "**********"
type input "**********"
click at [766, 287] on span "Track Product" at bounding box center [781, 295] width 80 height 19
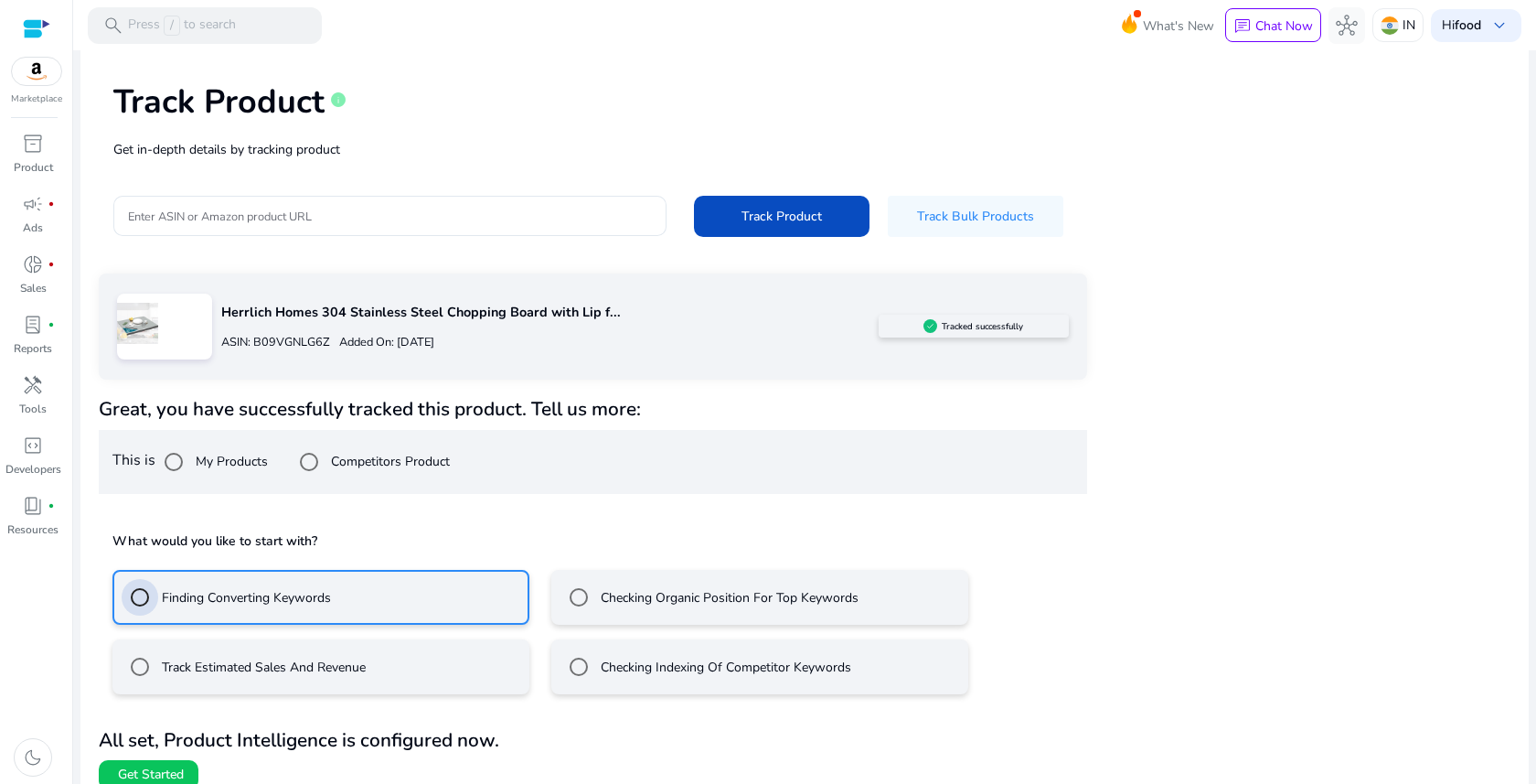
scroll to position [98, 0]
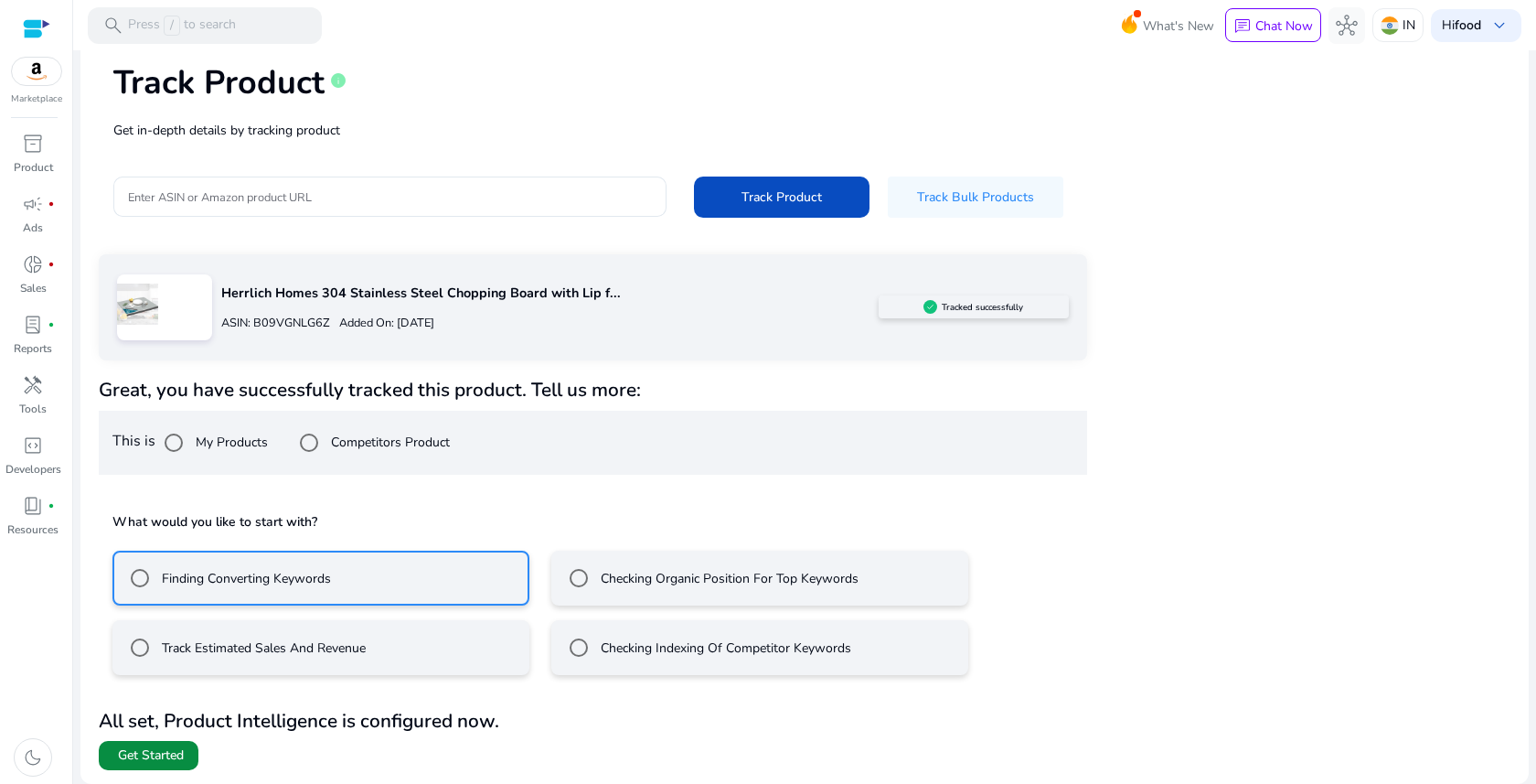
click at [173, 758] on span "Get Started" at bounding box center [152, 755] width 66 height 18
